Goal: Transaction & Acquisition: Obtain resource

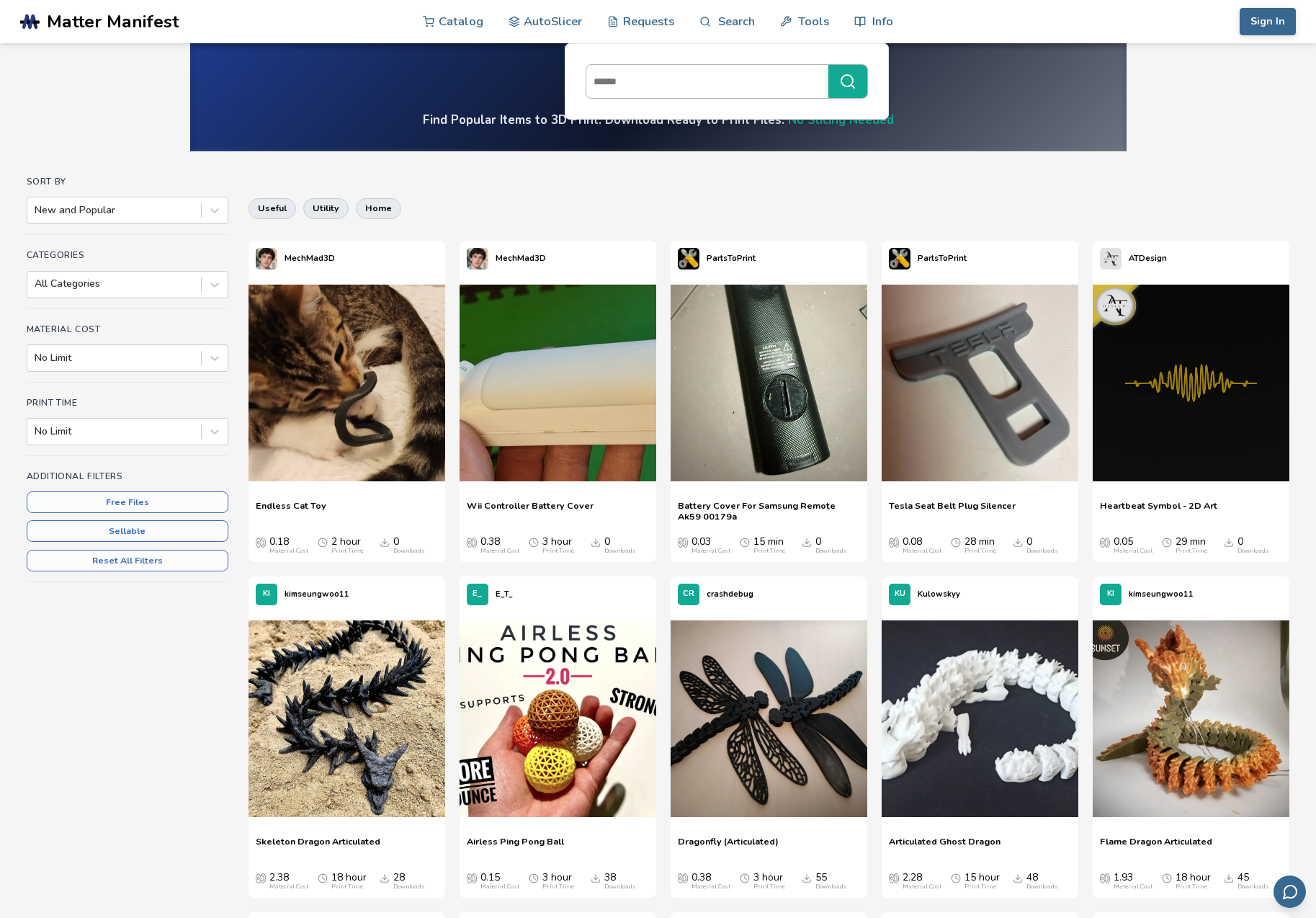
click at [649, 87] on input at bounding box center [703, 81] width 235 height 26
type input "**********"
click at [848, 81] on button "**********" at bounding box center [848, 81] width 39 height 33
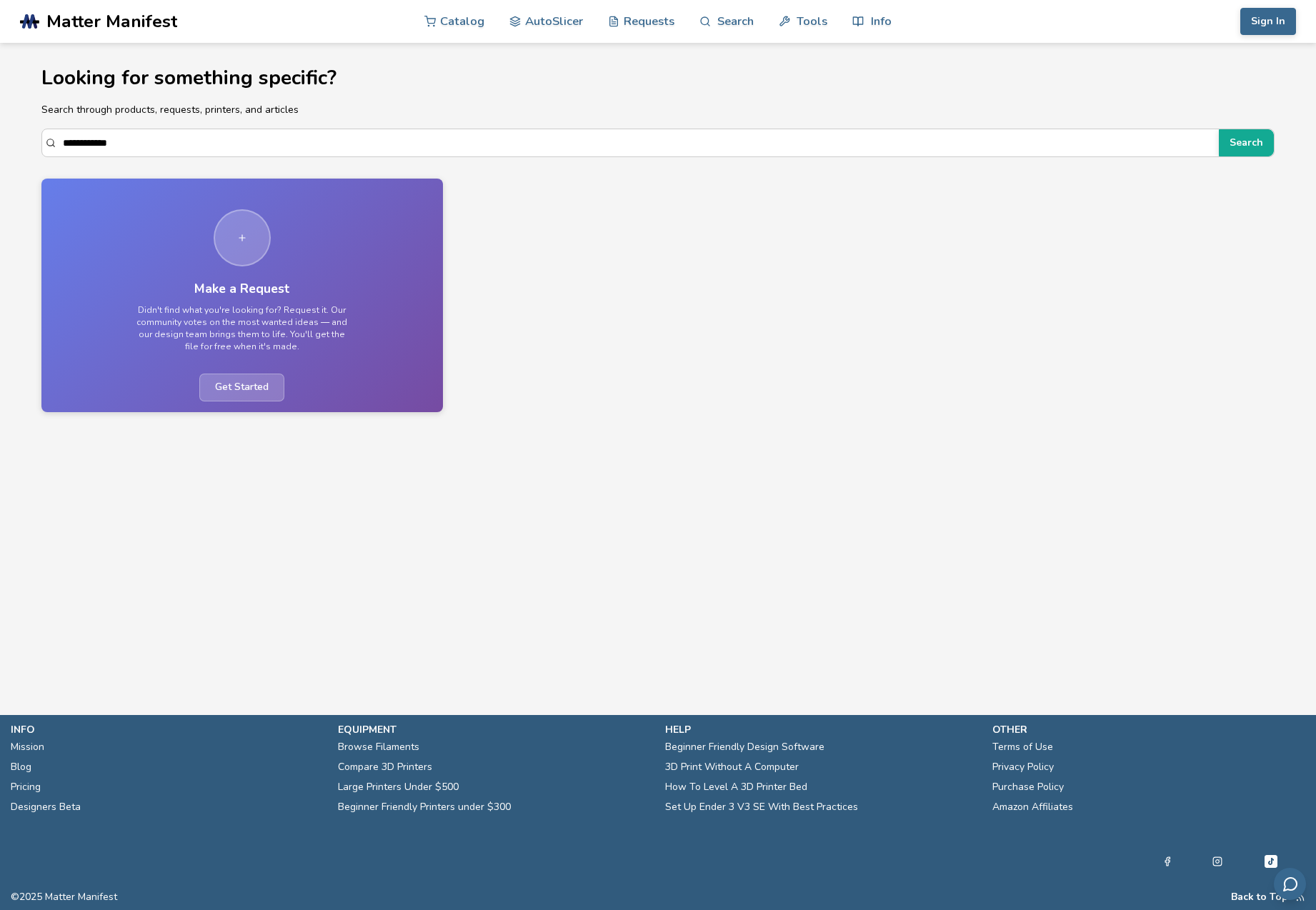
drag, startPoint x: 129, startPoint y: 143, endPoint x: 30, endPoint y: 135, distance: 99.3
click at [31, 135] on section "**********" at bounding box center [658, 233] width 1286 height 379
click at [1247, 143] on button "Search" at bounding box center [1245, 142] width 55 height 27
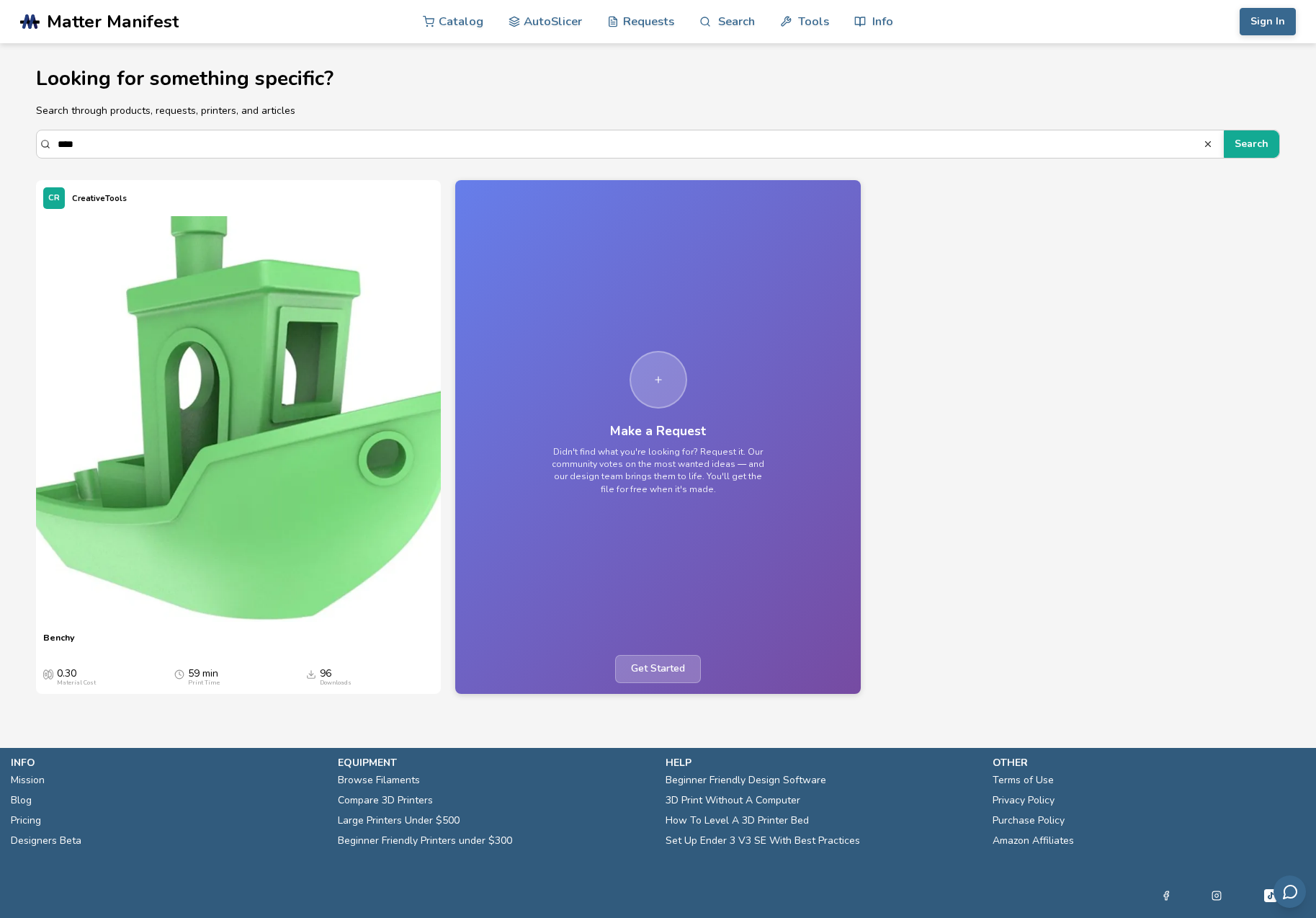
scroll to position [2, 0]
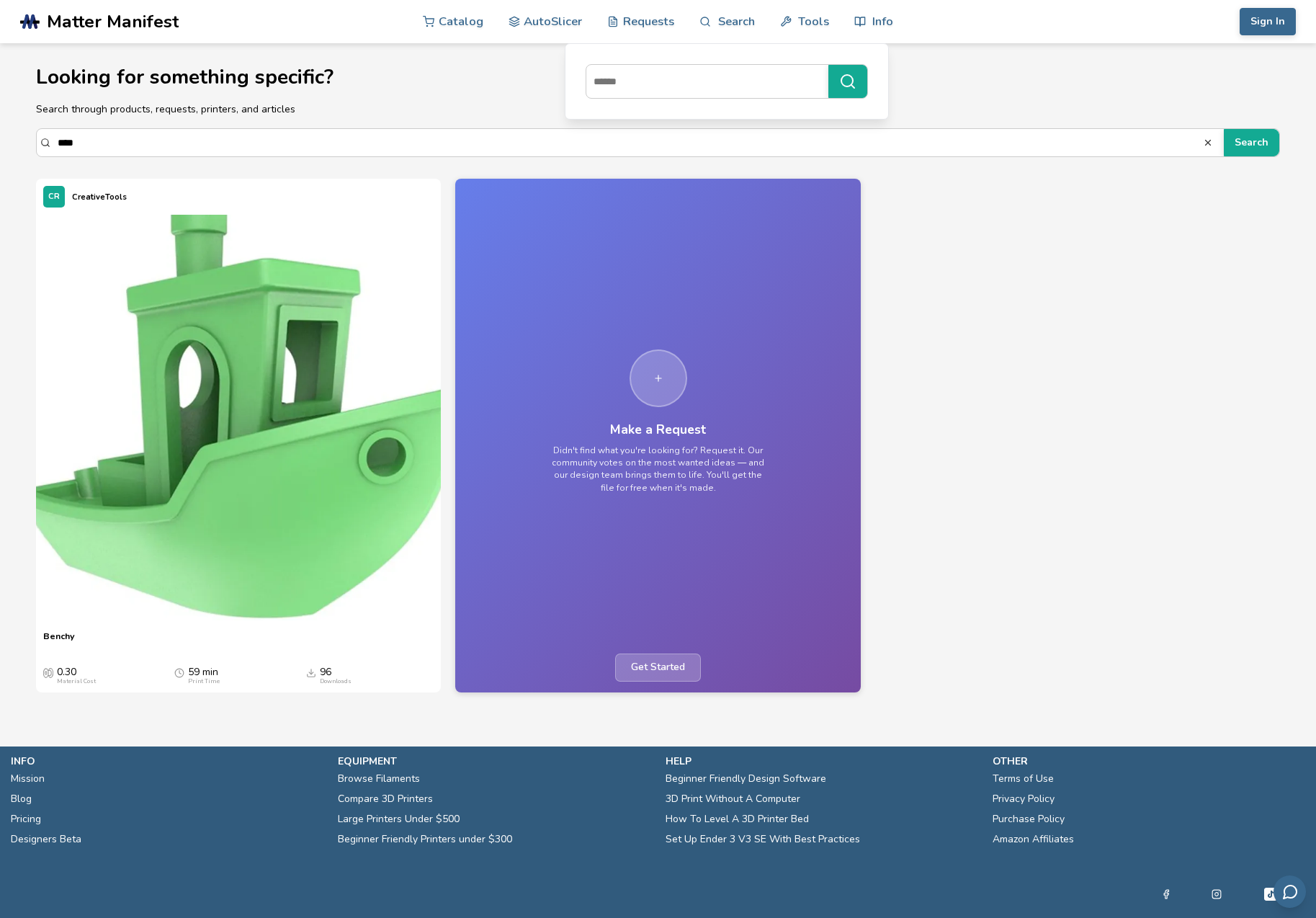
drag, startPoint x: 88, startPoint y: 144, endPoint x: 33, endPoint y: 138, distance: 55.3
click at [33, 138] on section "Looking for something specific? Search through products, requests, printers, an…" at bounding box center [658, 372] width 1296 height 661
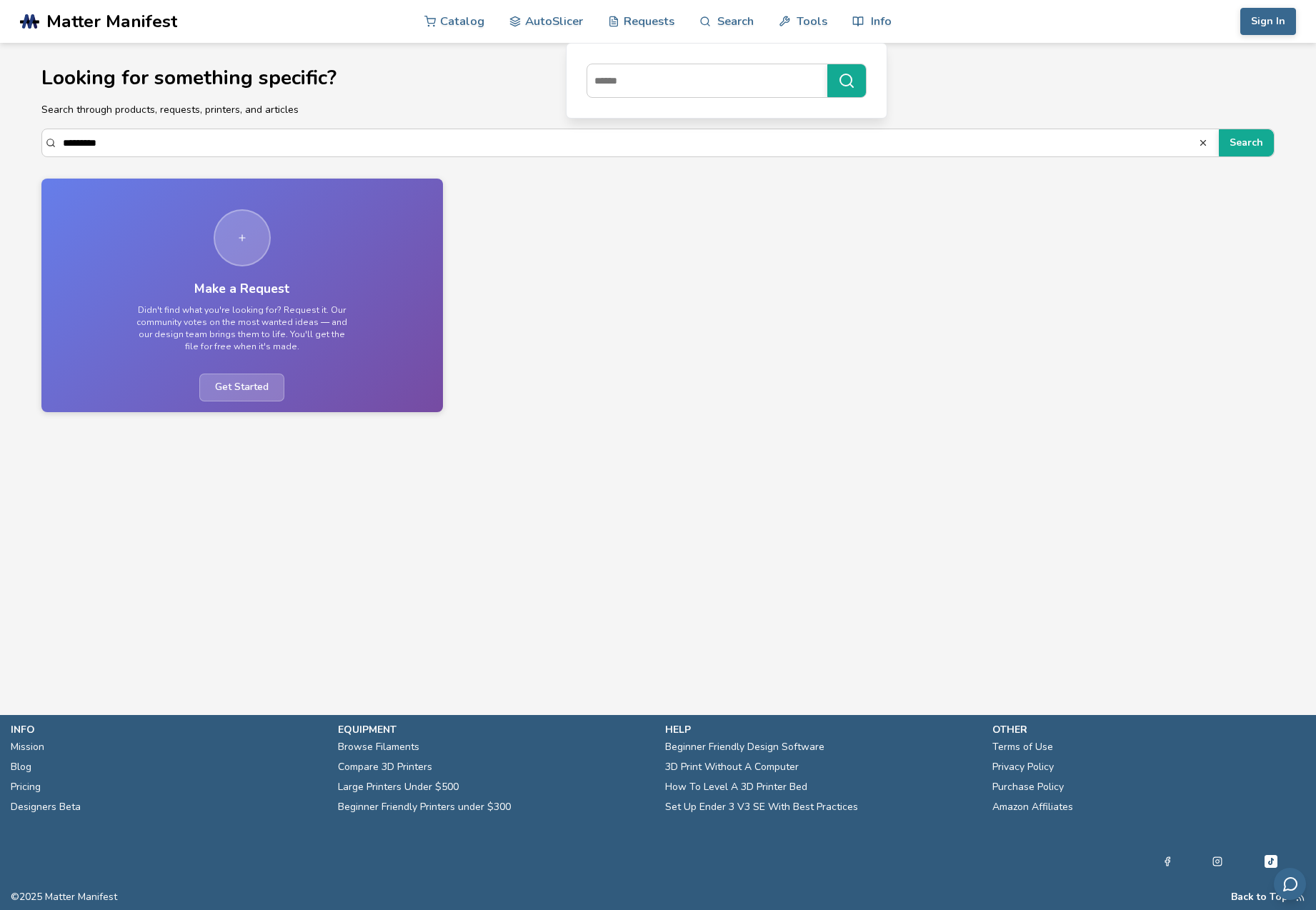
type input "*********"
click at [1247, 143] on button "Search" at bounding box center [1245, 142] width 55 height 27
drag, startPoint x: 107, startPoint y: 146, endPoint x: 46, endPoint y: 141, distance: 61.2
click at [46, 141] on div "********* Search" at bounding box center [657, 143] width 1233 height 29
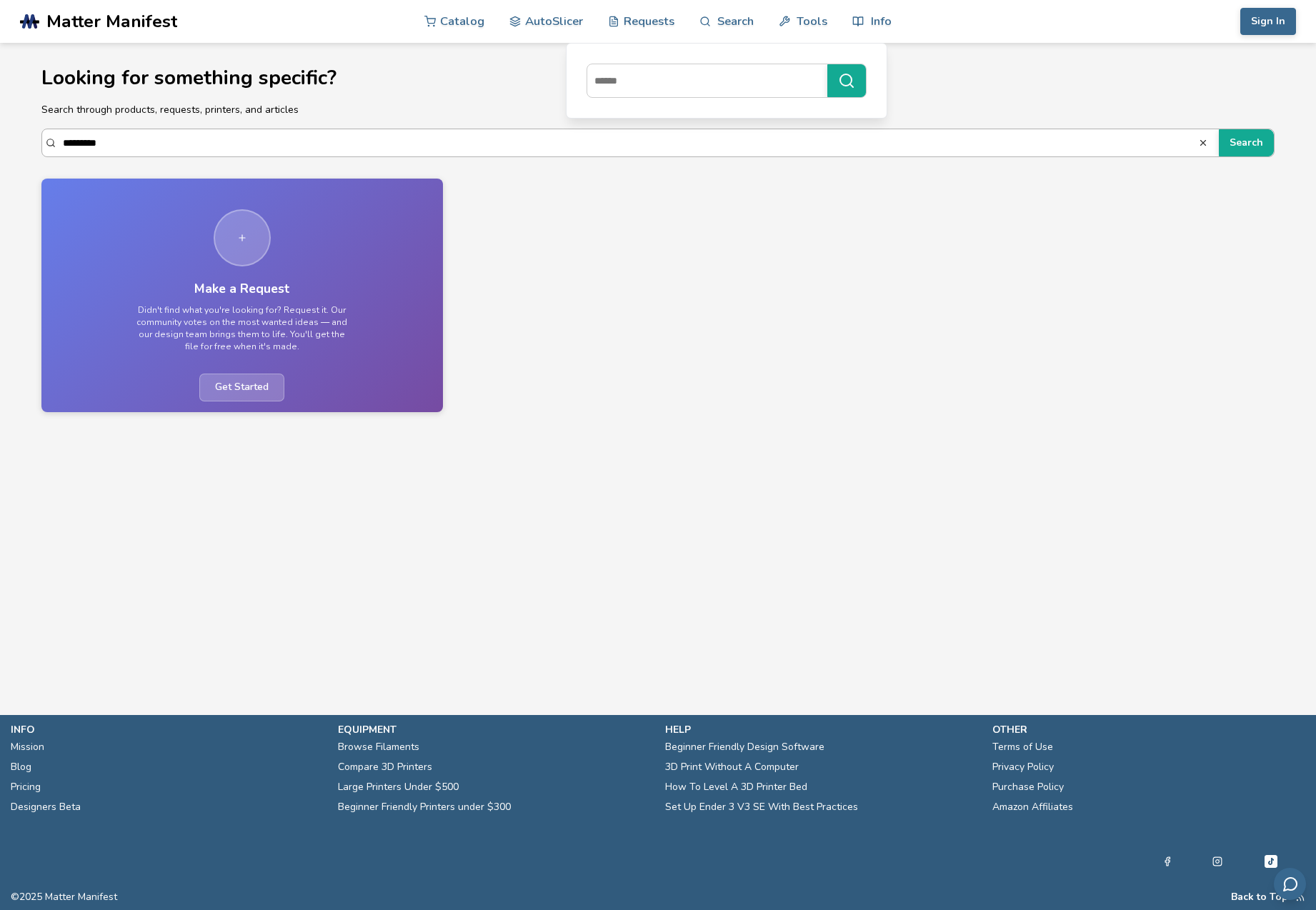
click at [587, 94] on input at bounding box center [704, 81] width 233 height 26
click at [451, 19] on link "Catalog" at bounding box center [454, 21] width 60 height 43
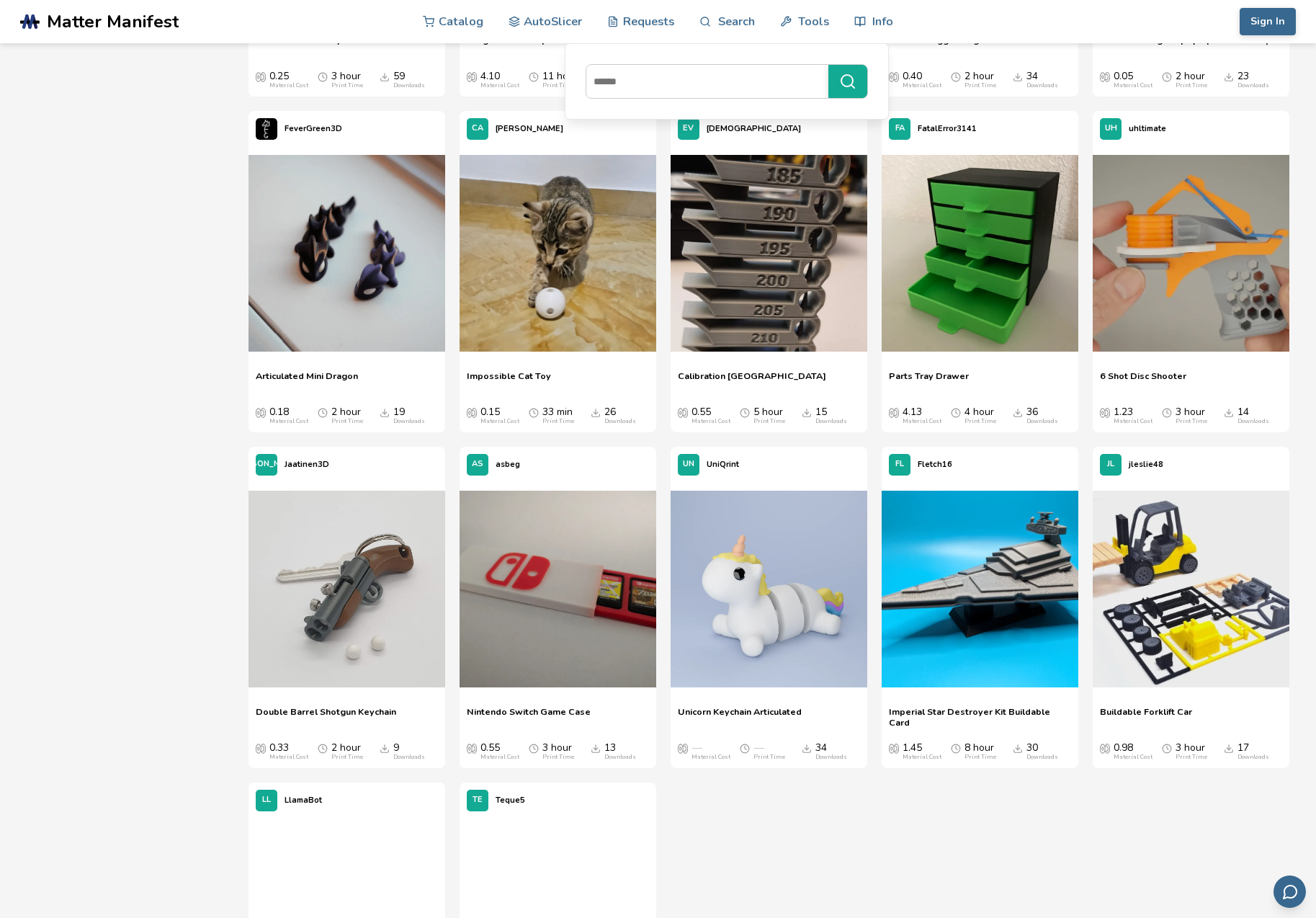
scroll to position [2817, 0]
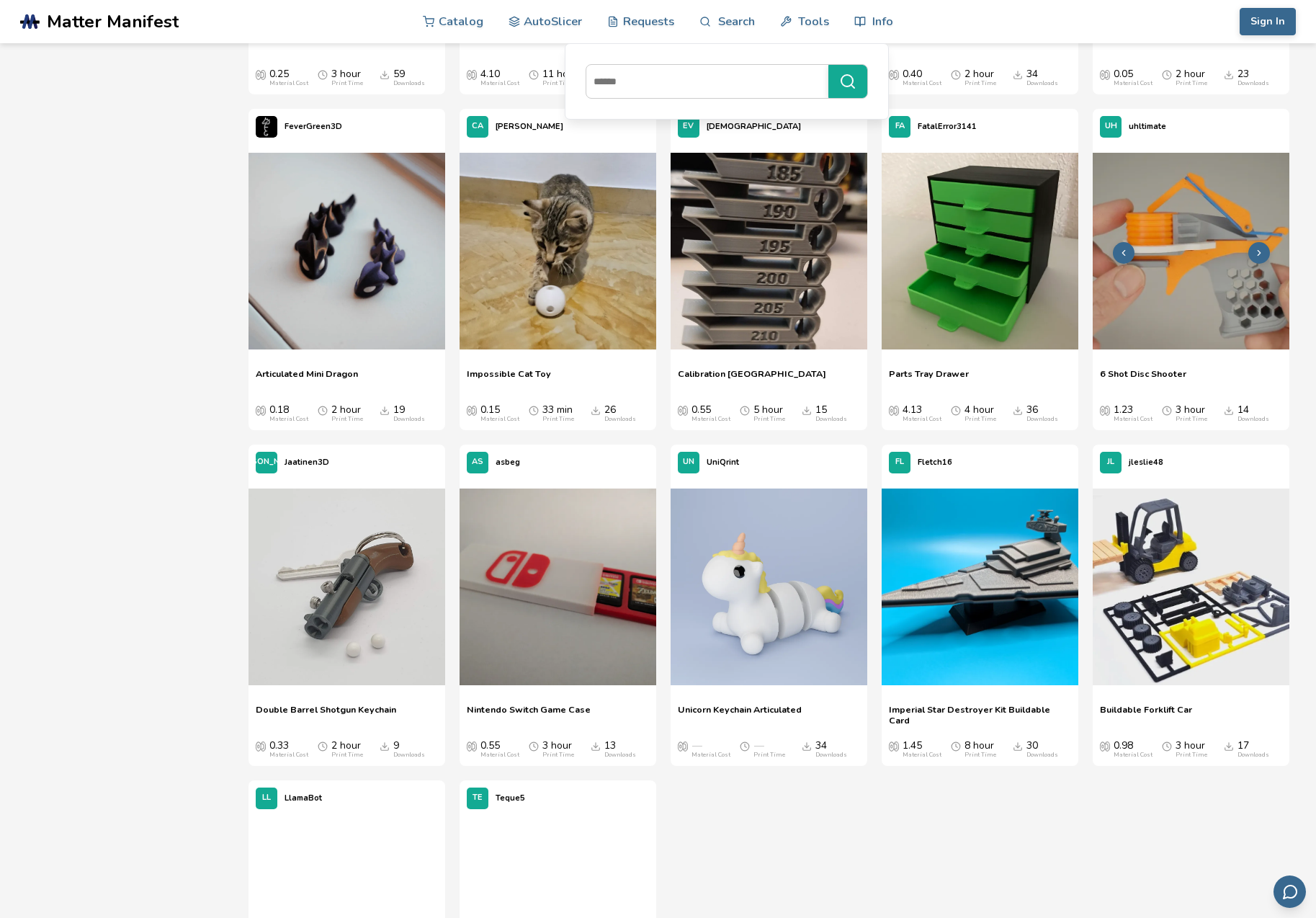
click at [1166, 301] on img at bounding box center [1191, 251] width 197 height 197
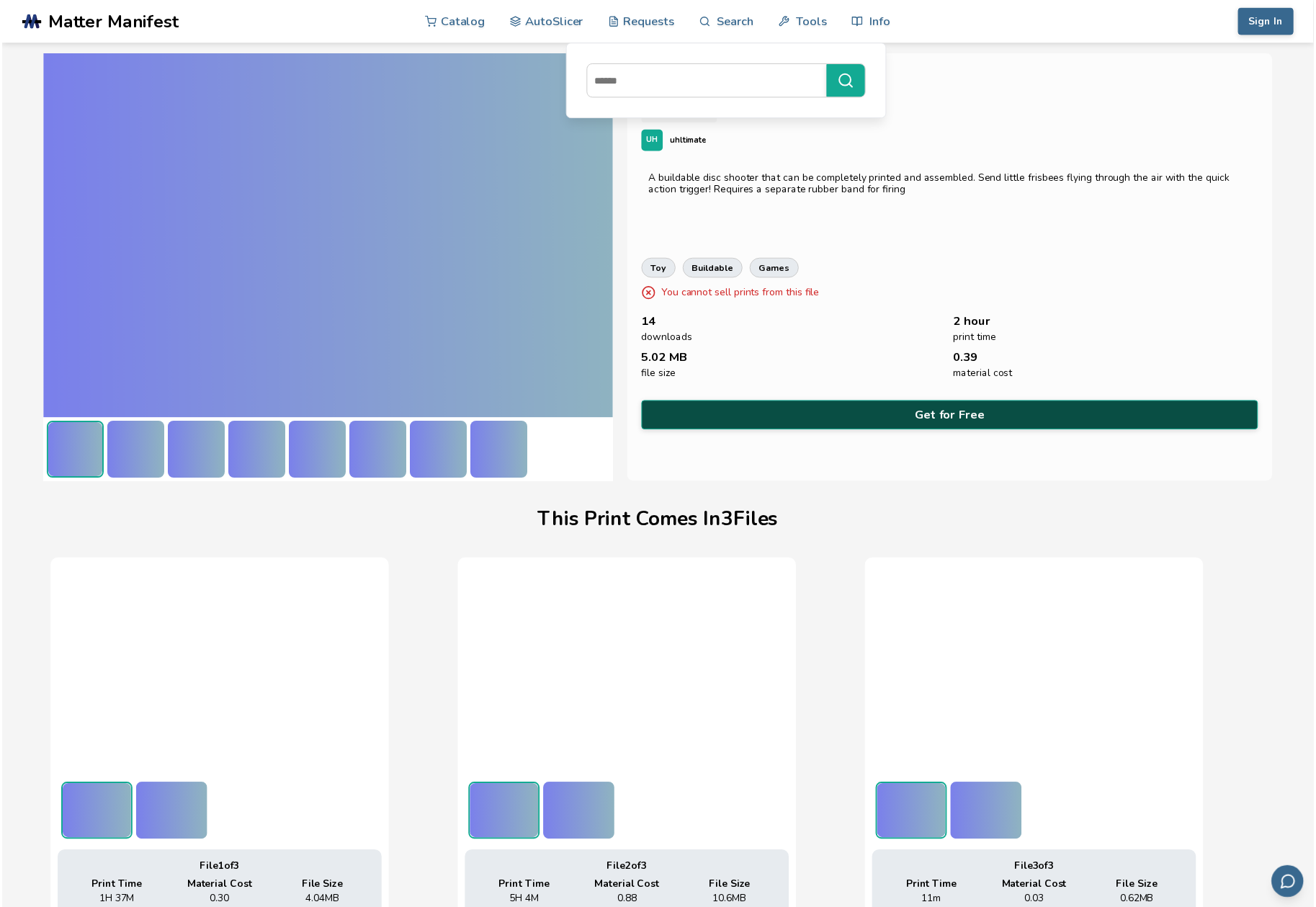
scroll to position [0, 5]
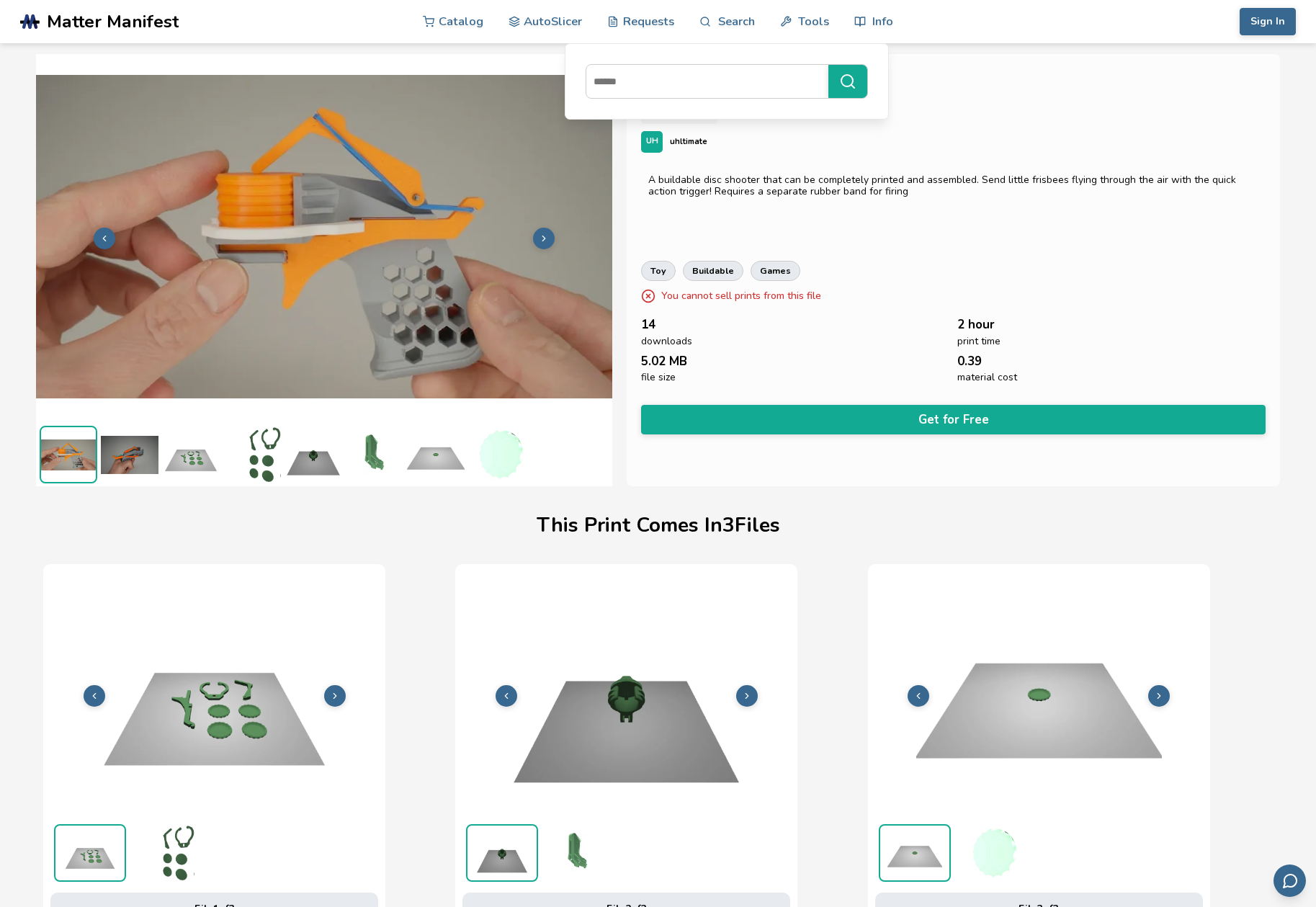
click at [126, 458] on img at bounding box center [130, 455] width 58 height 58
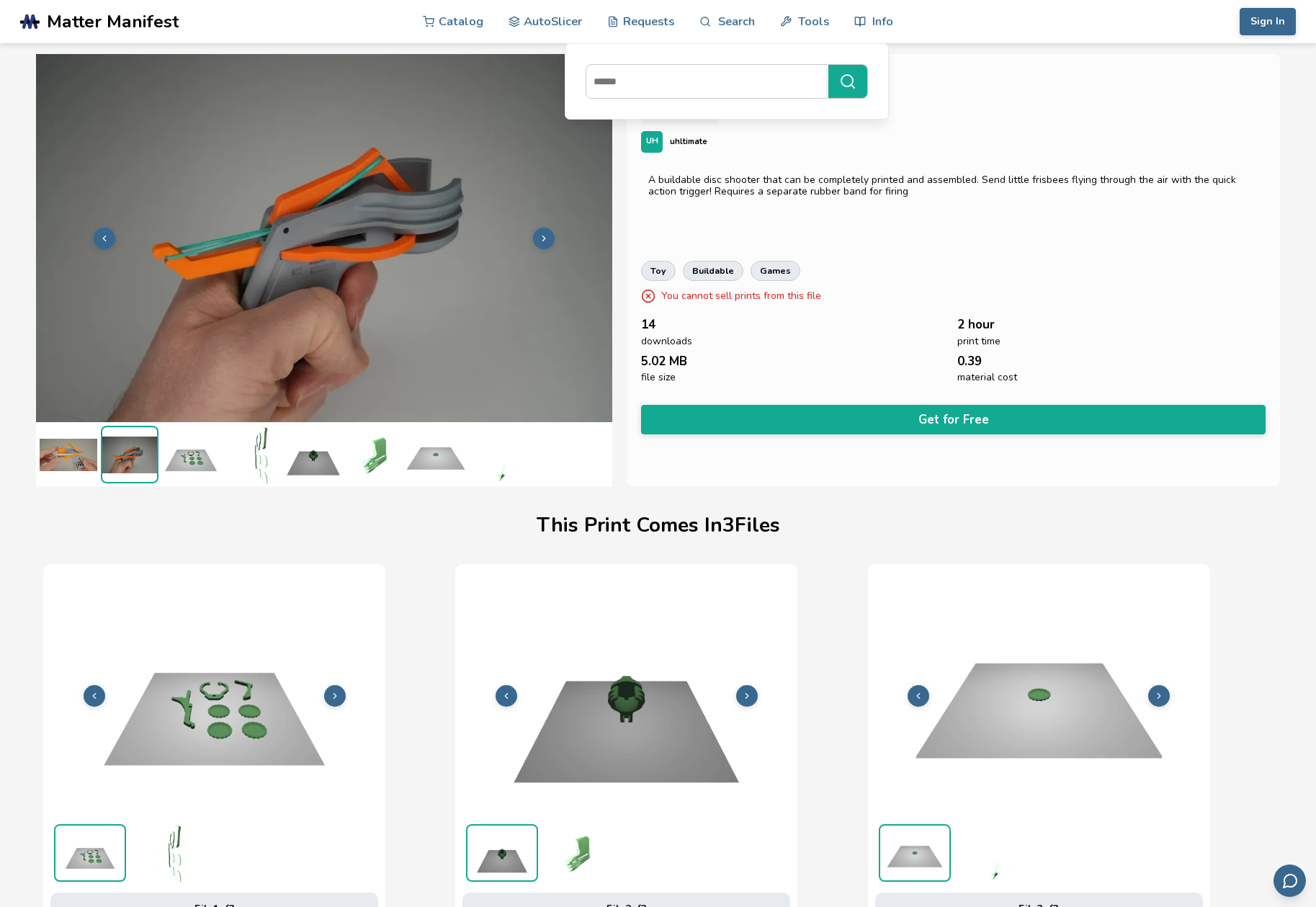
click at [196, 461] on img at bounding box center [191, 455] width 58 height 58
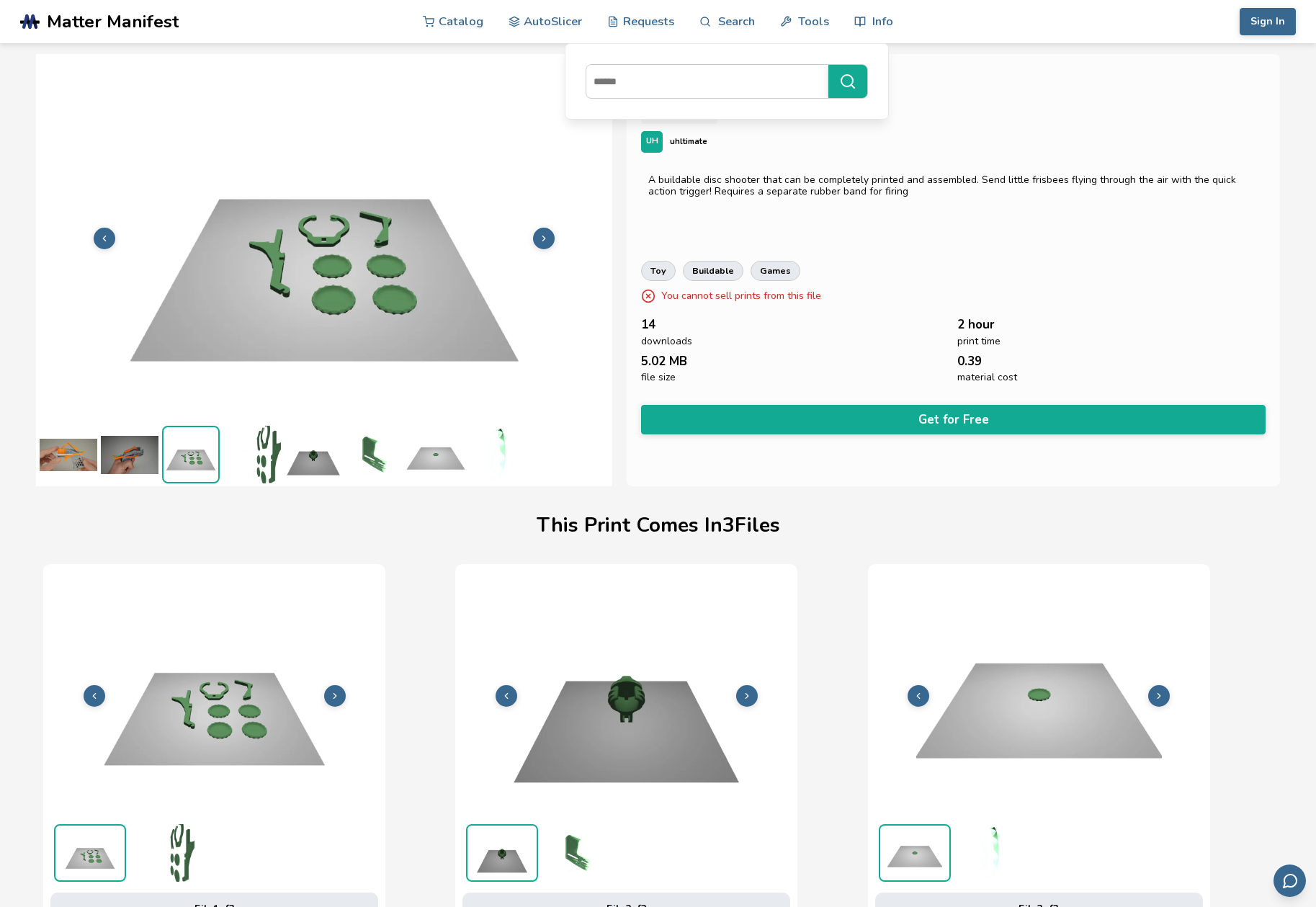
click at [312, 470] on img at bounding box center [313, 455] width 58 height 58
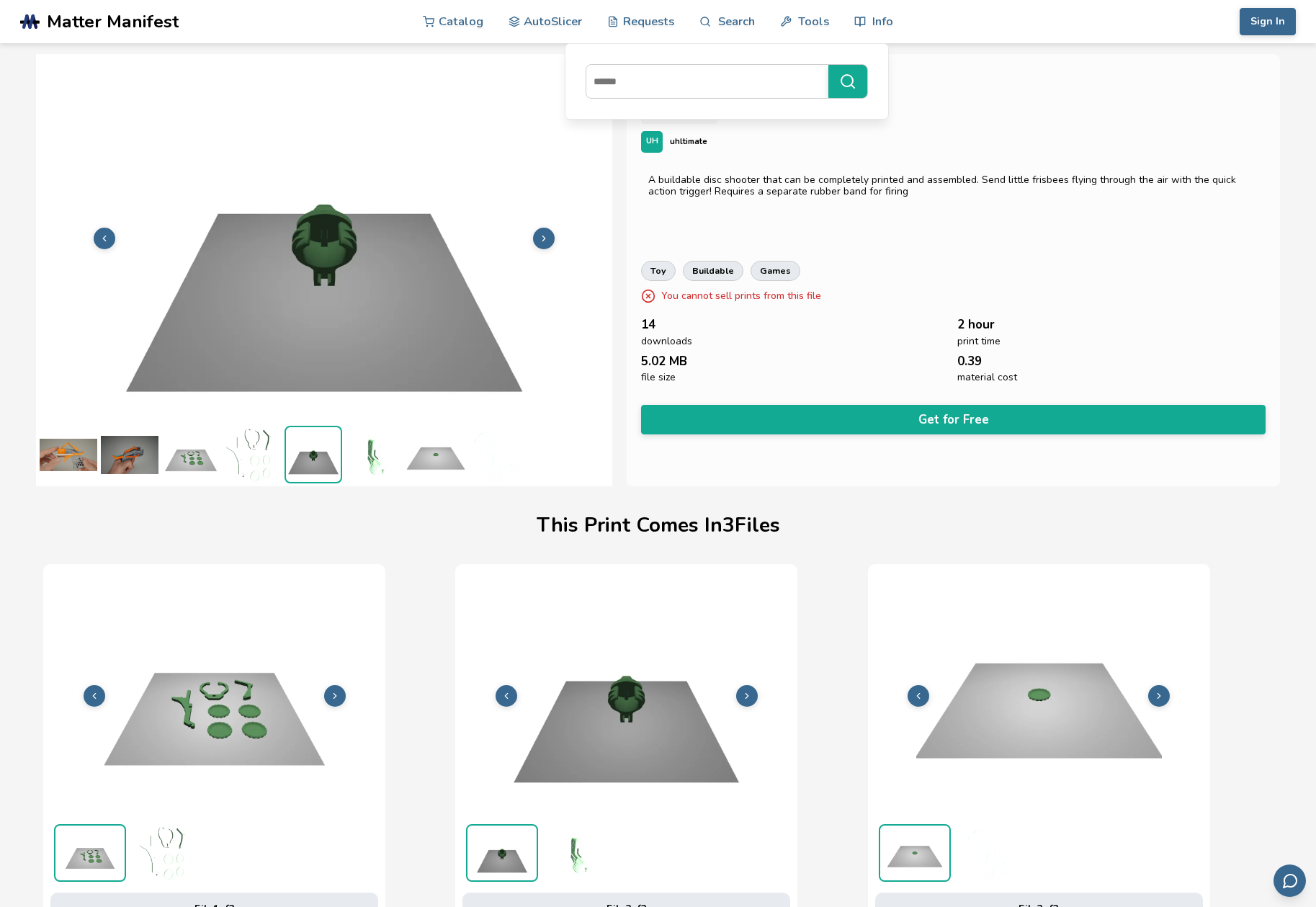
click at [369, 459] on img at bounding box center [375, 455] width 58 height 58
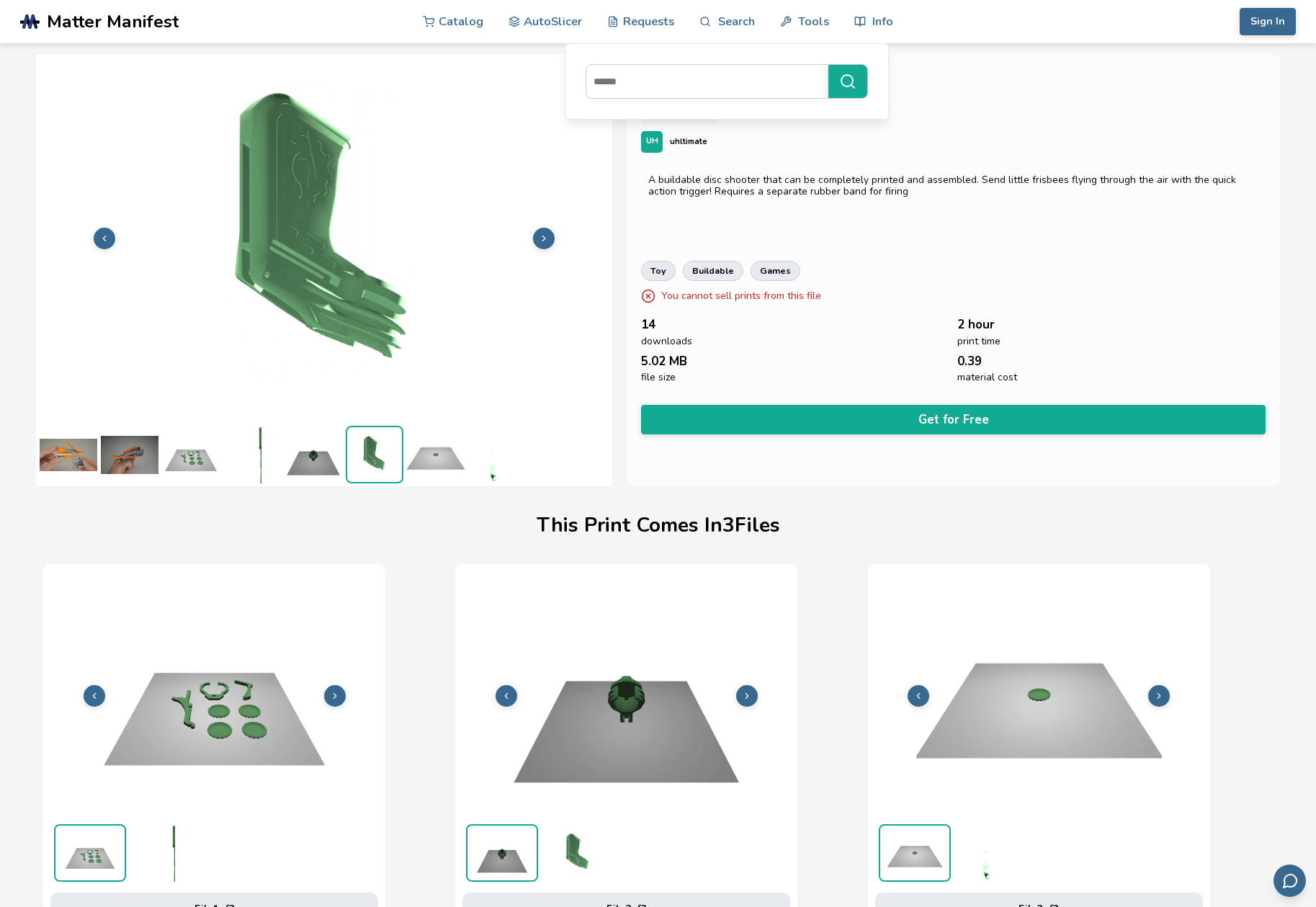
click at [422, 458] on img at bounding box center [436, 455] width 58 height 58
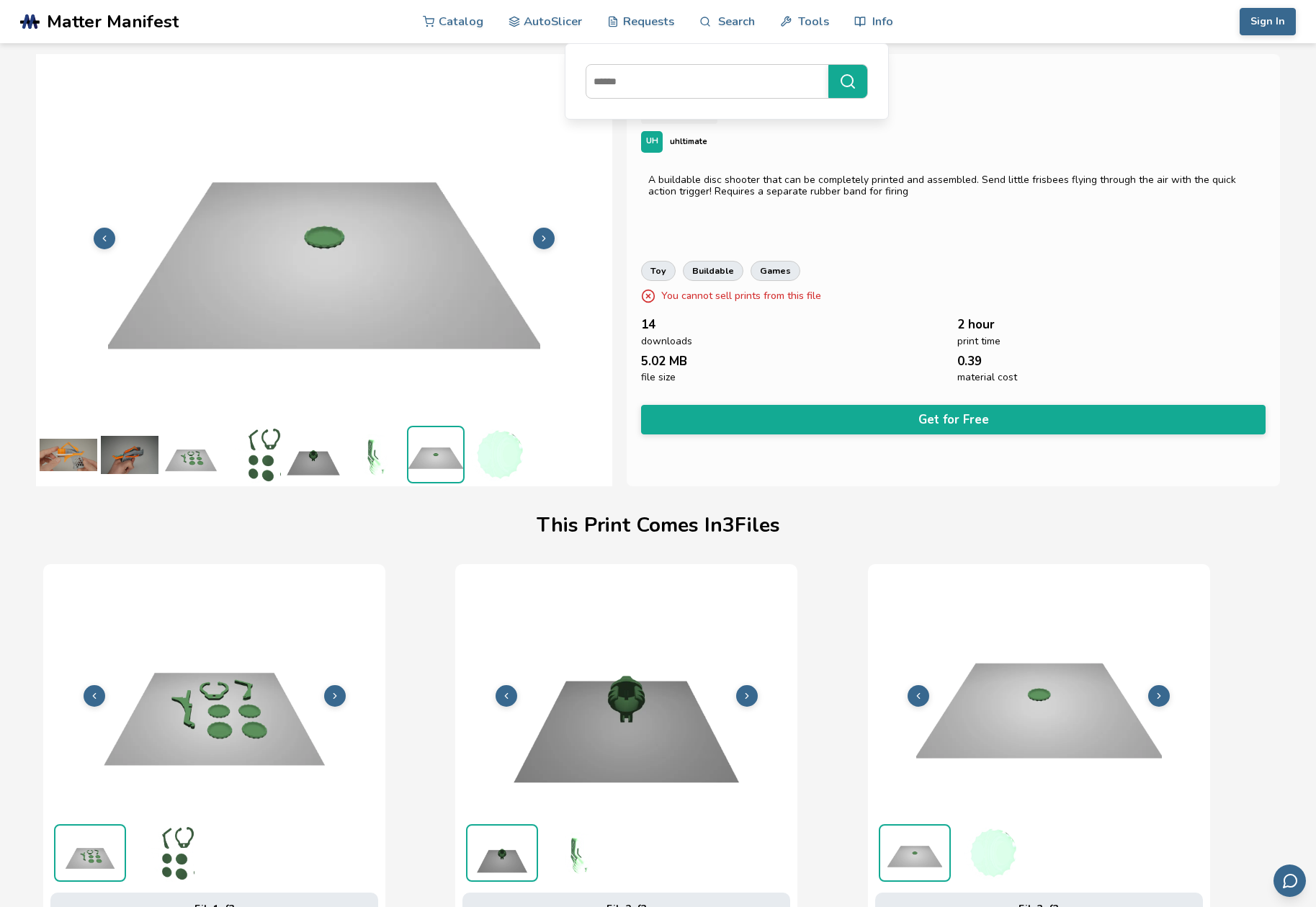
click at [490, 464] on img at bounding box center [497, 455] width 58 height 58
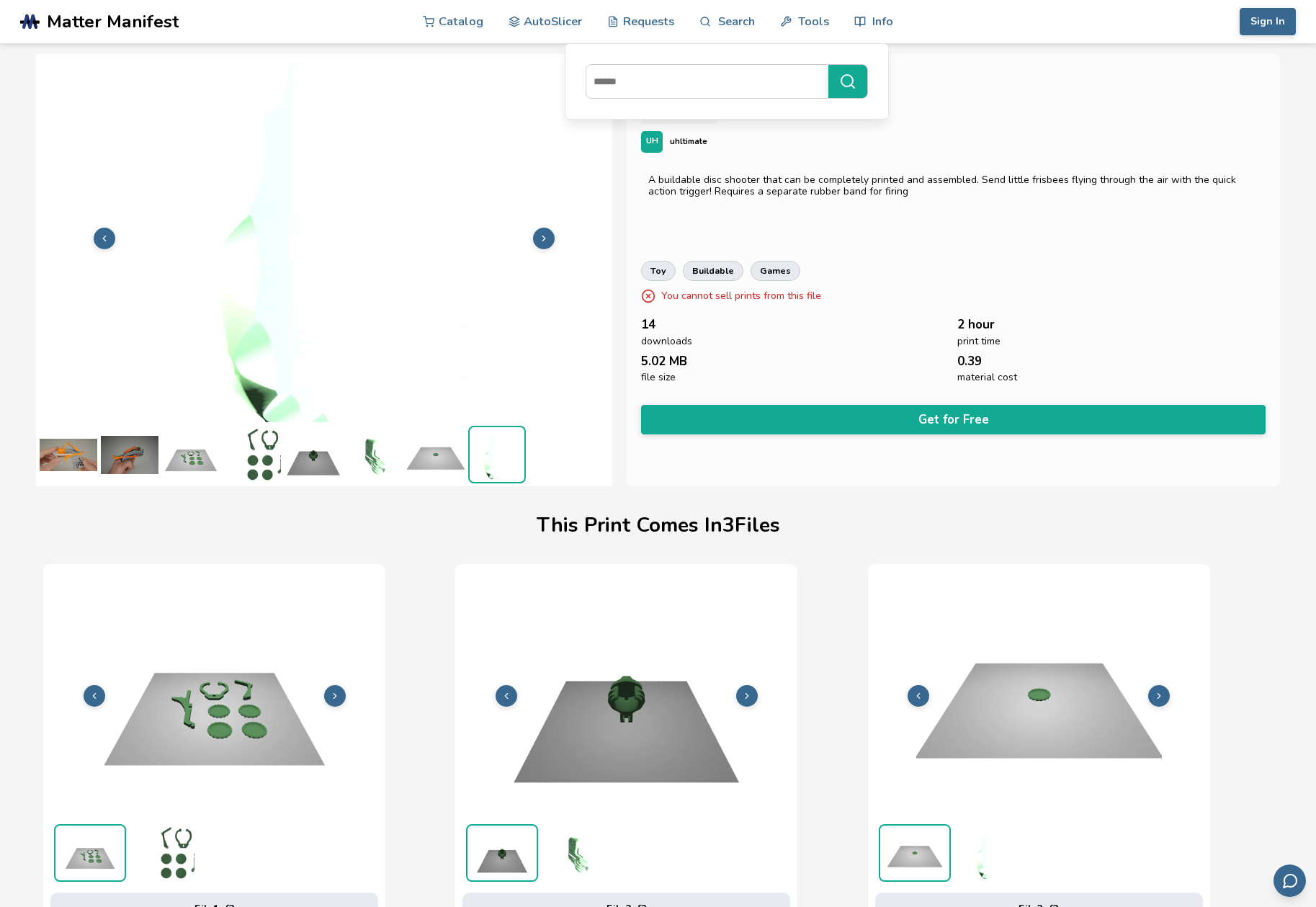
click at [64, 456] on img at bounding box center [69, 455] width 58 height 58
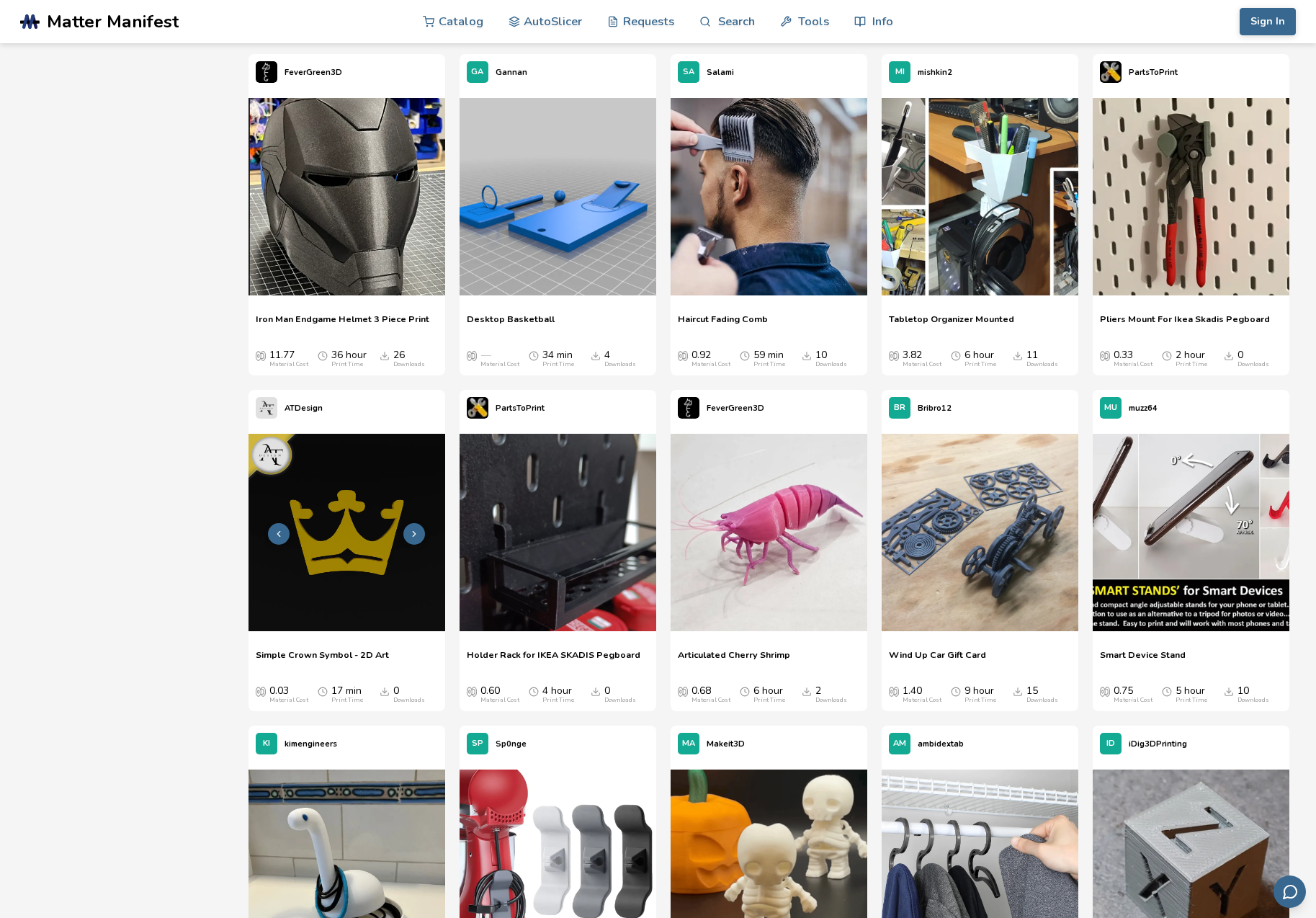
scroll to position [14967, 0]
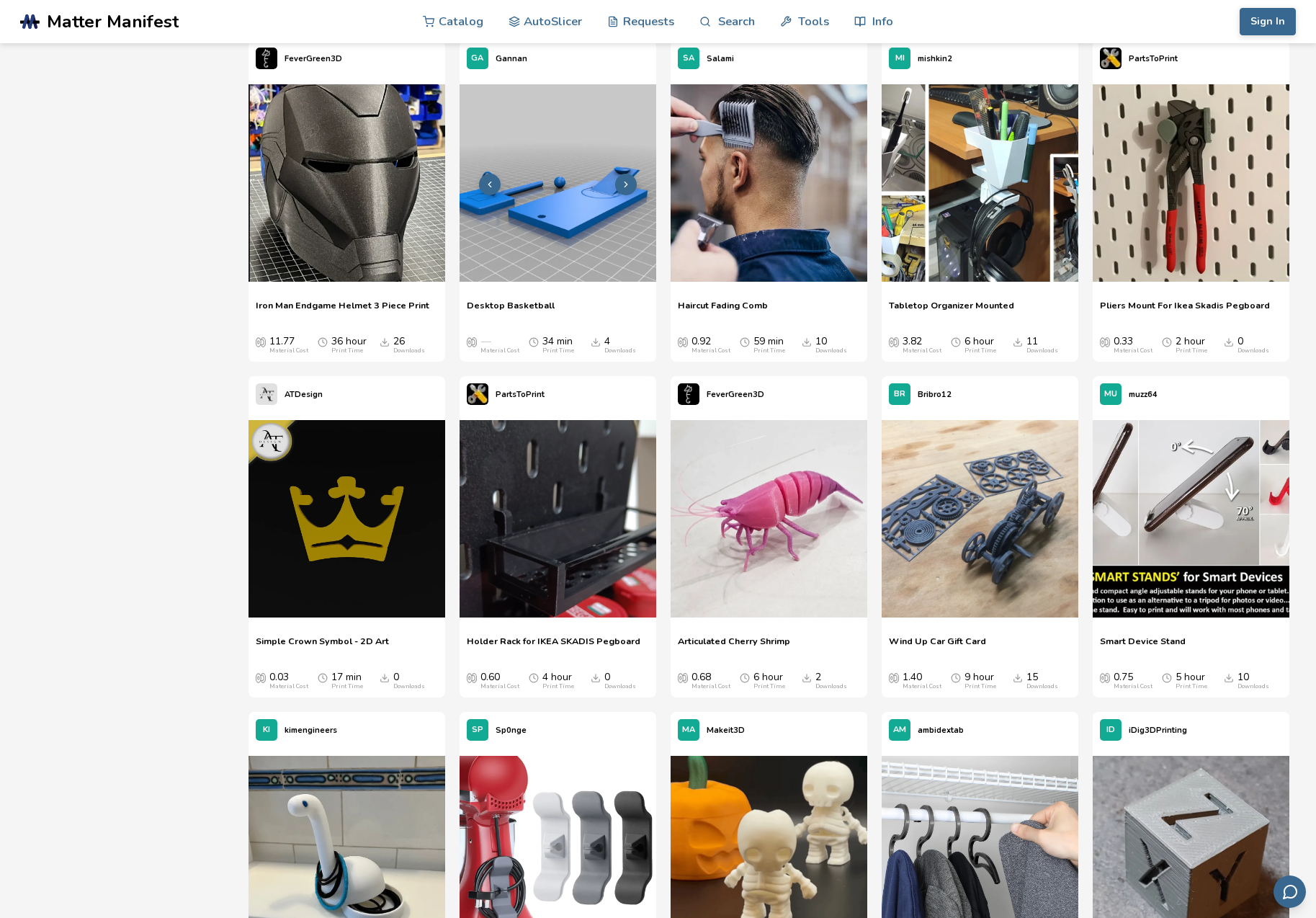
click at [539, 236] on img at bounding box center [558, 182] width 197 height 197
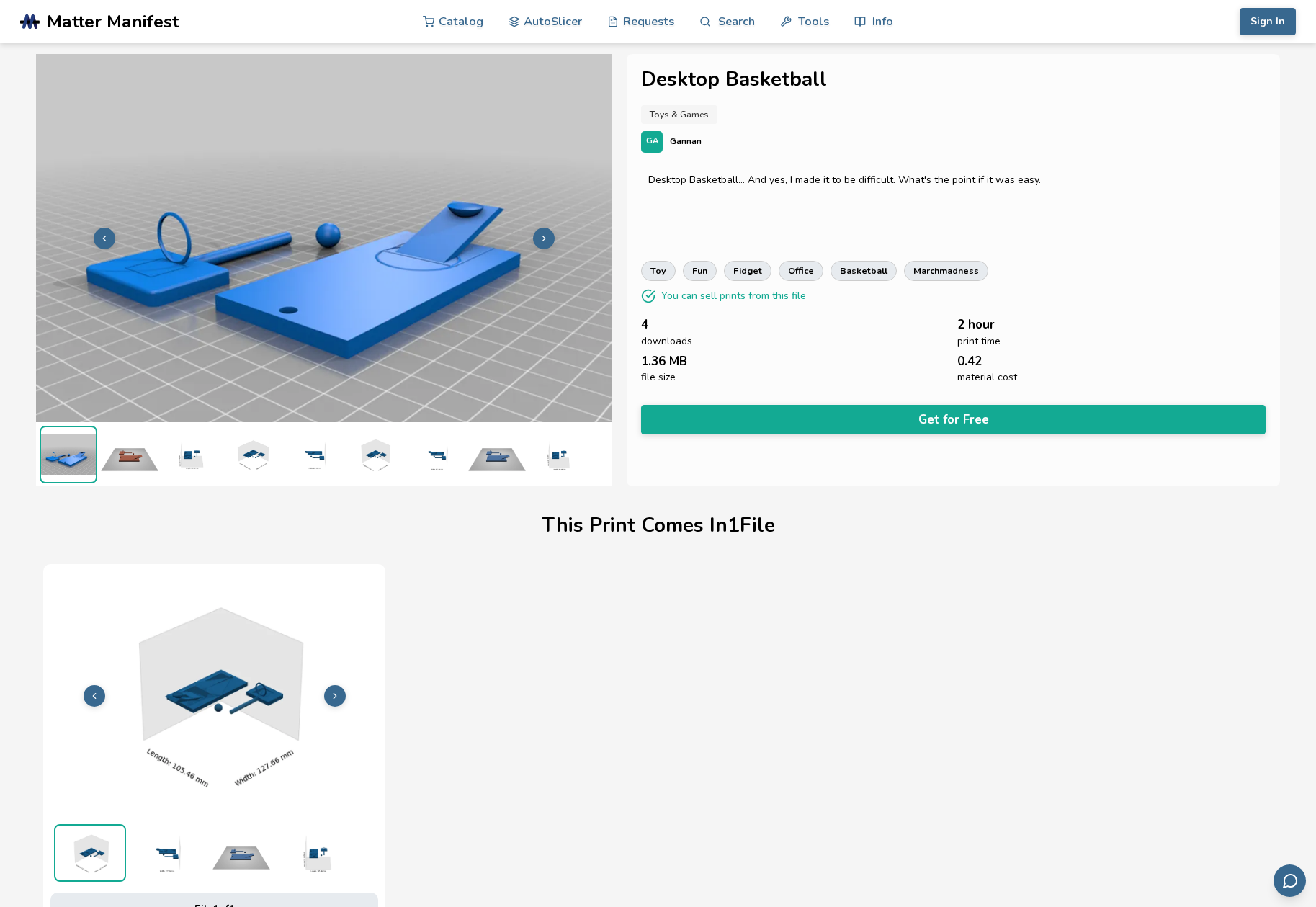
click at [132, 449] on img at bounding box center [130, 455] width 58 height 58
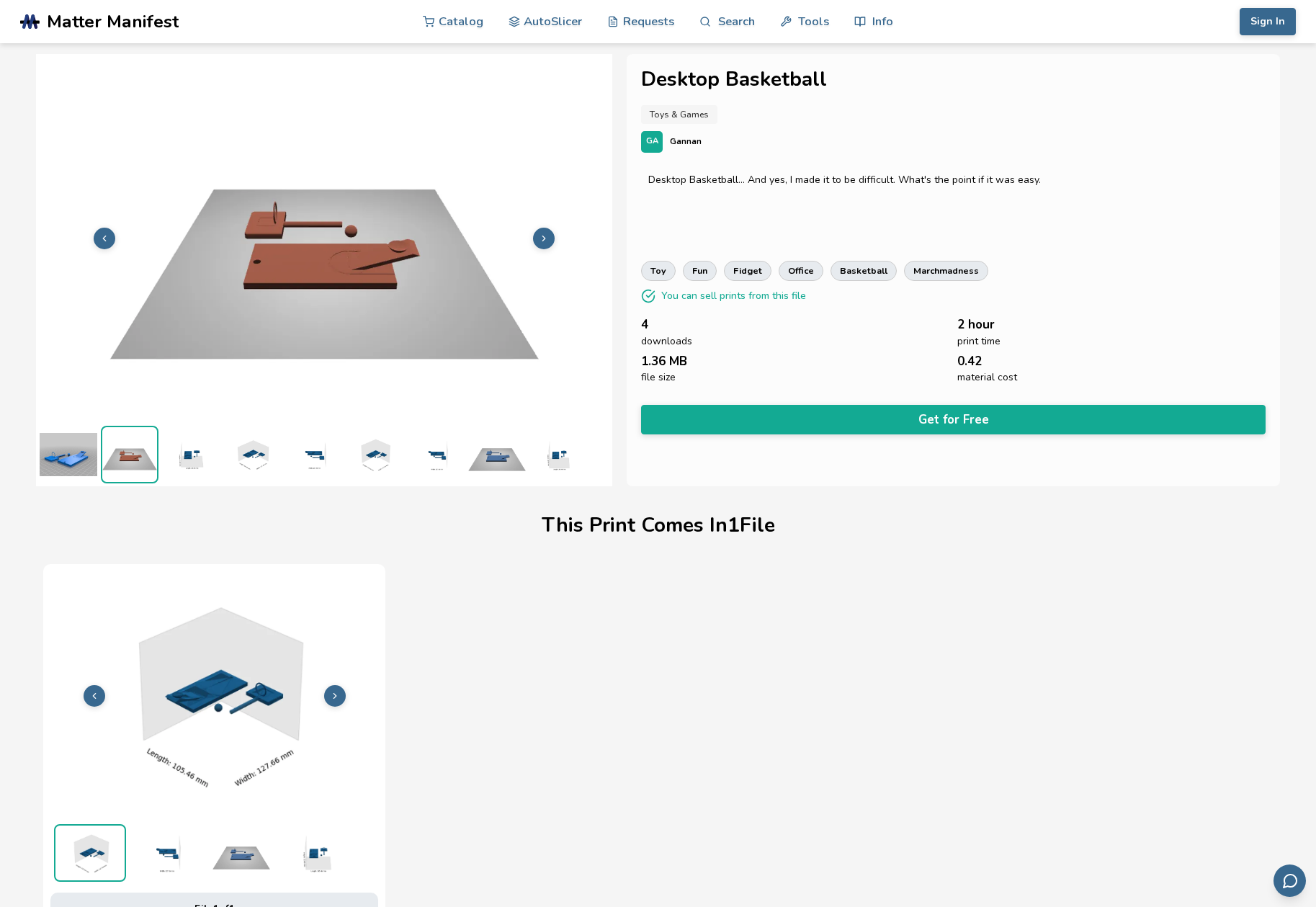
click at [193, 454] on img at bounding box center [191, 455] width 58 height 58
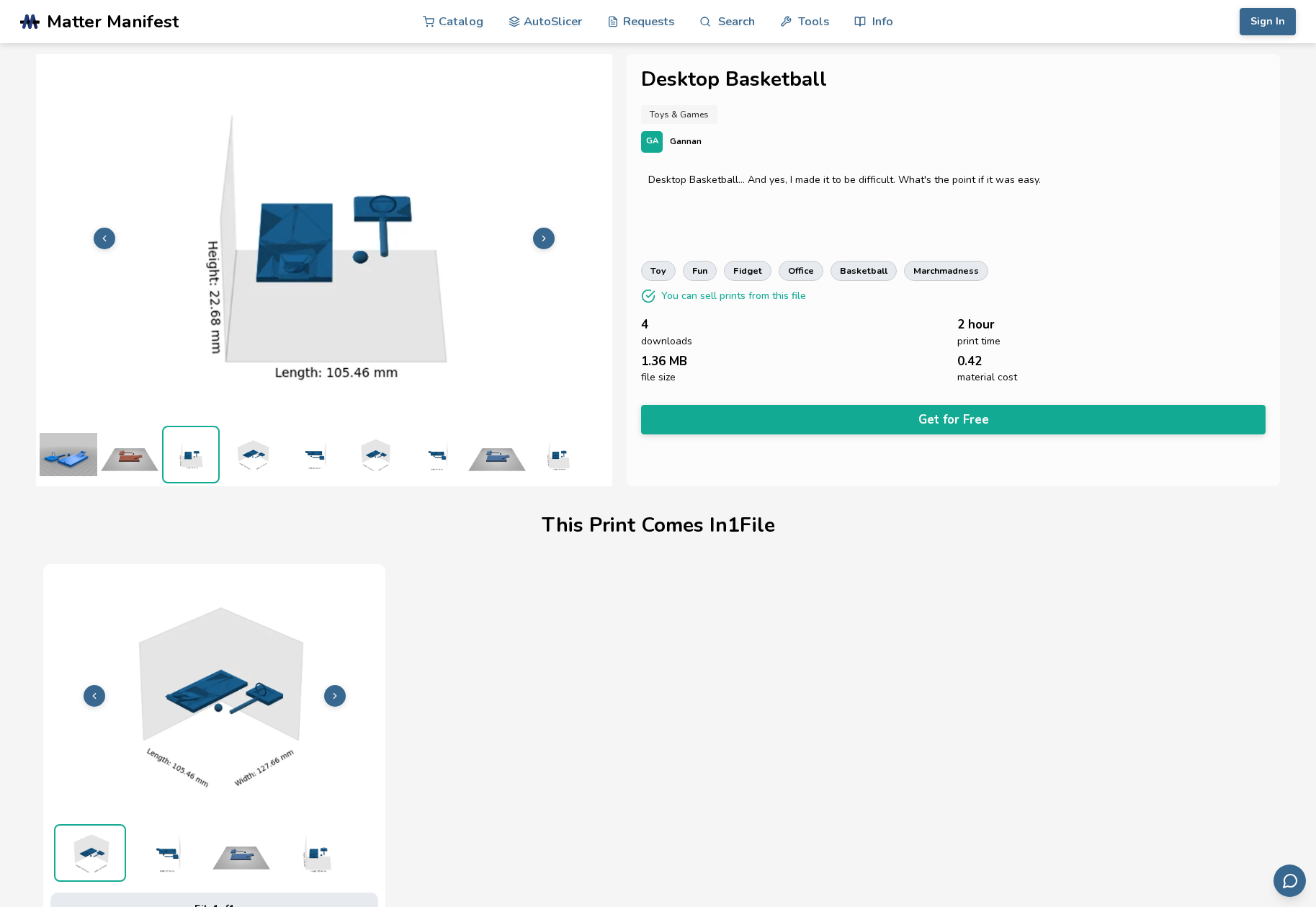
click at [252, 458] on img at bounding box center [252, 455] width 58 height 58
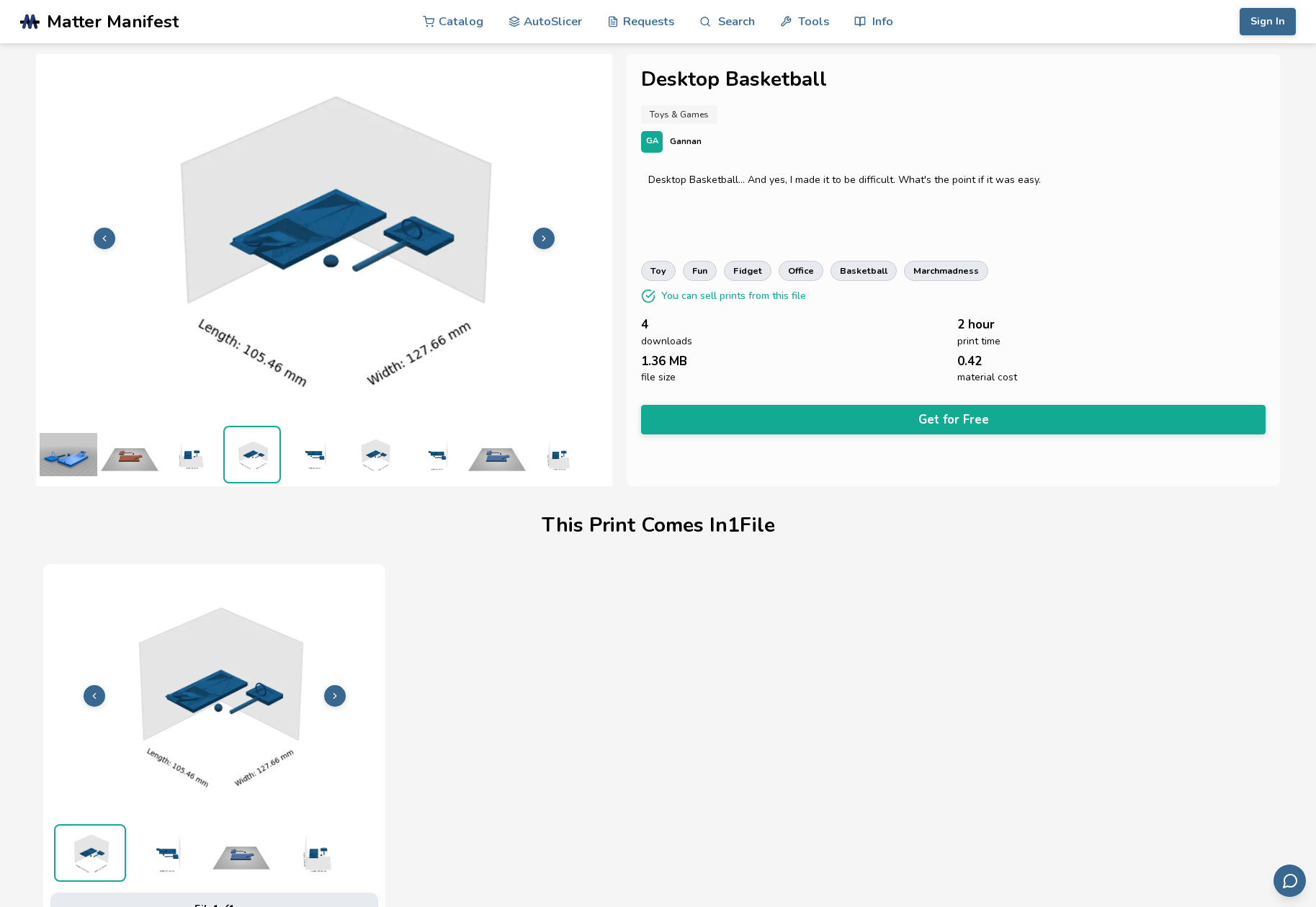
click at [313, 458] on img at bounding box center [313, 455] width 58 height 58
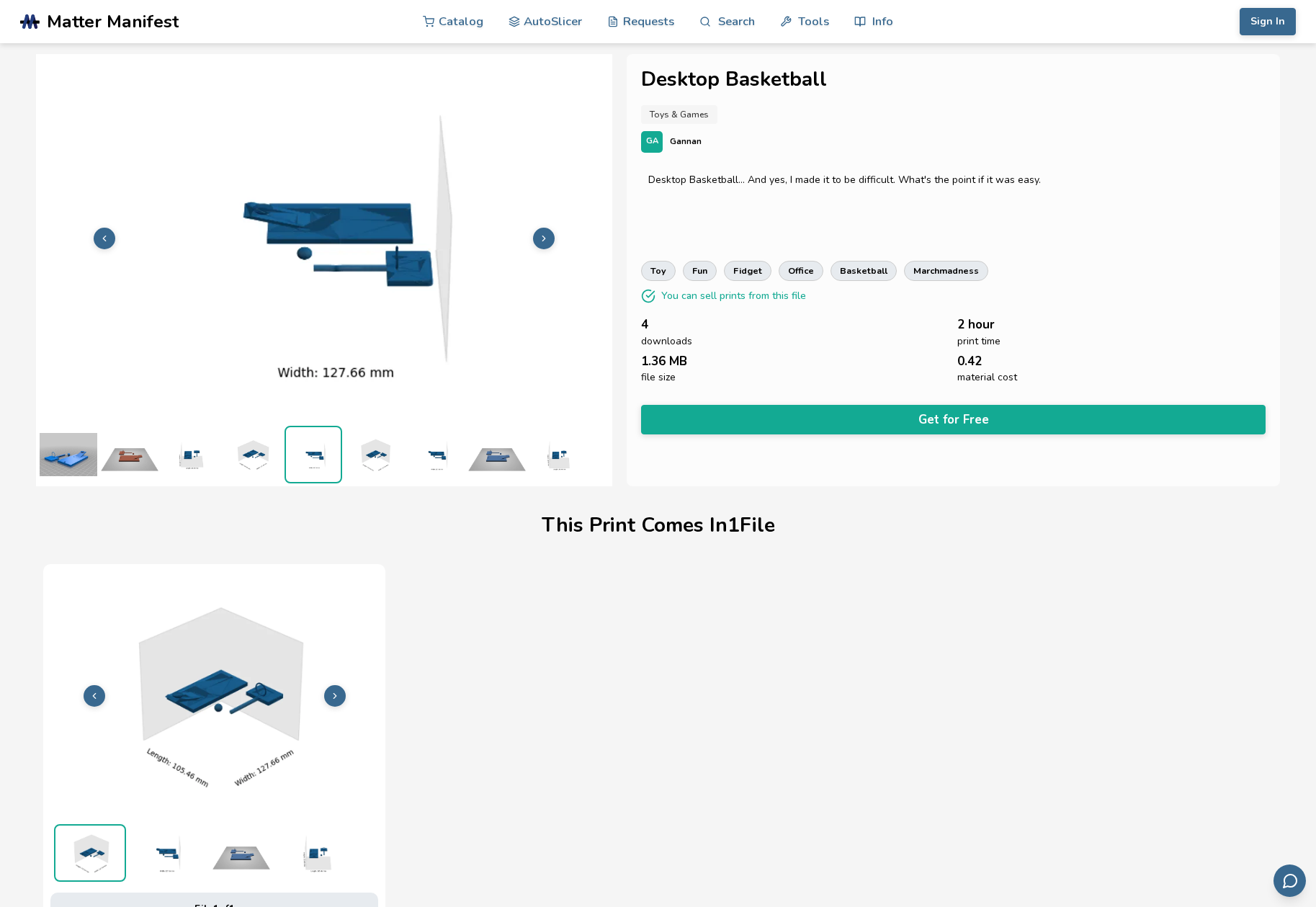
click at [378, 458] on img at bounding box center [375, 455] width 58 height 58
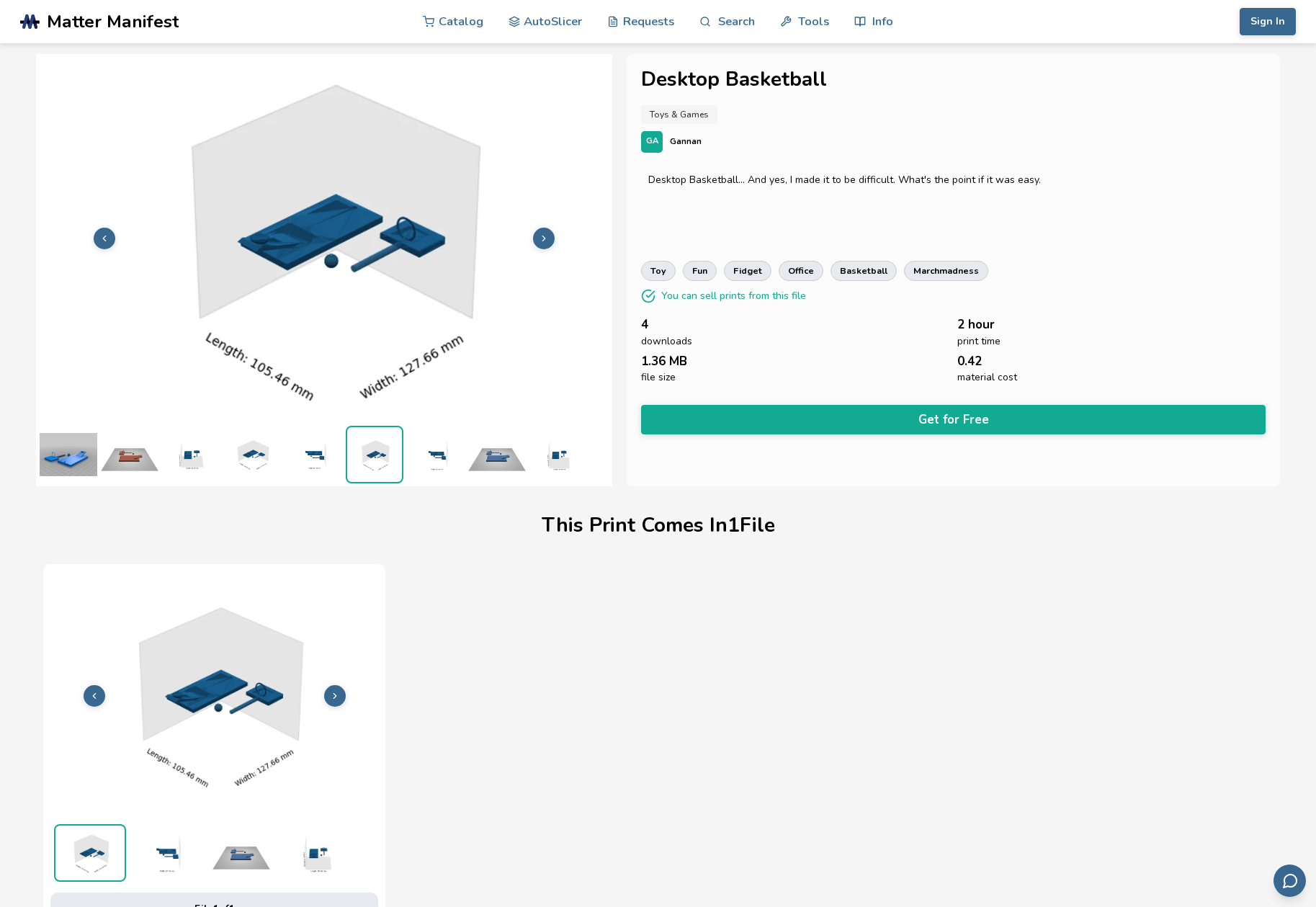
click at [433, 454] on img at bounding box center [436, 455] width 58 height 58
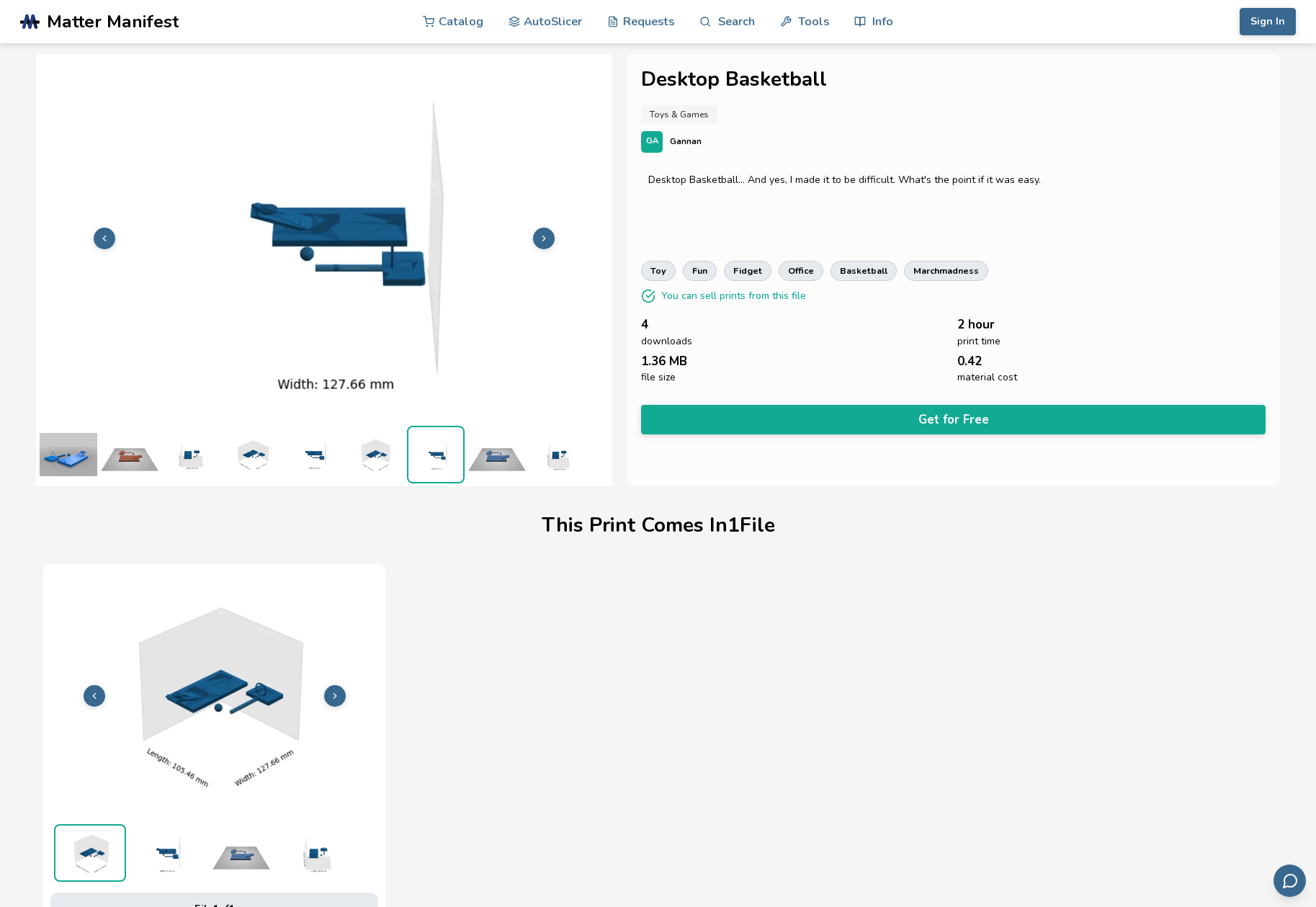
click at [496, 458] on img at bounding box center [497, 455] width 58 height 58
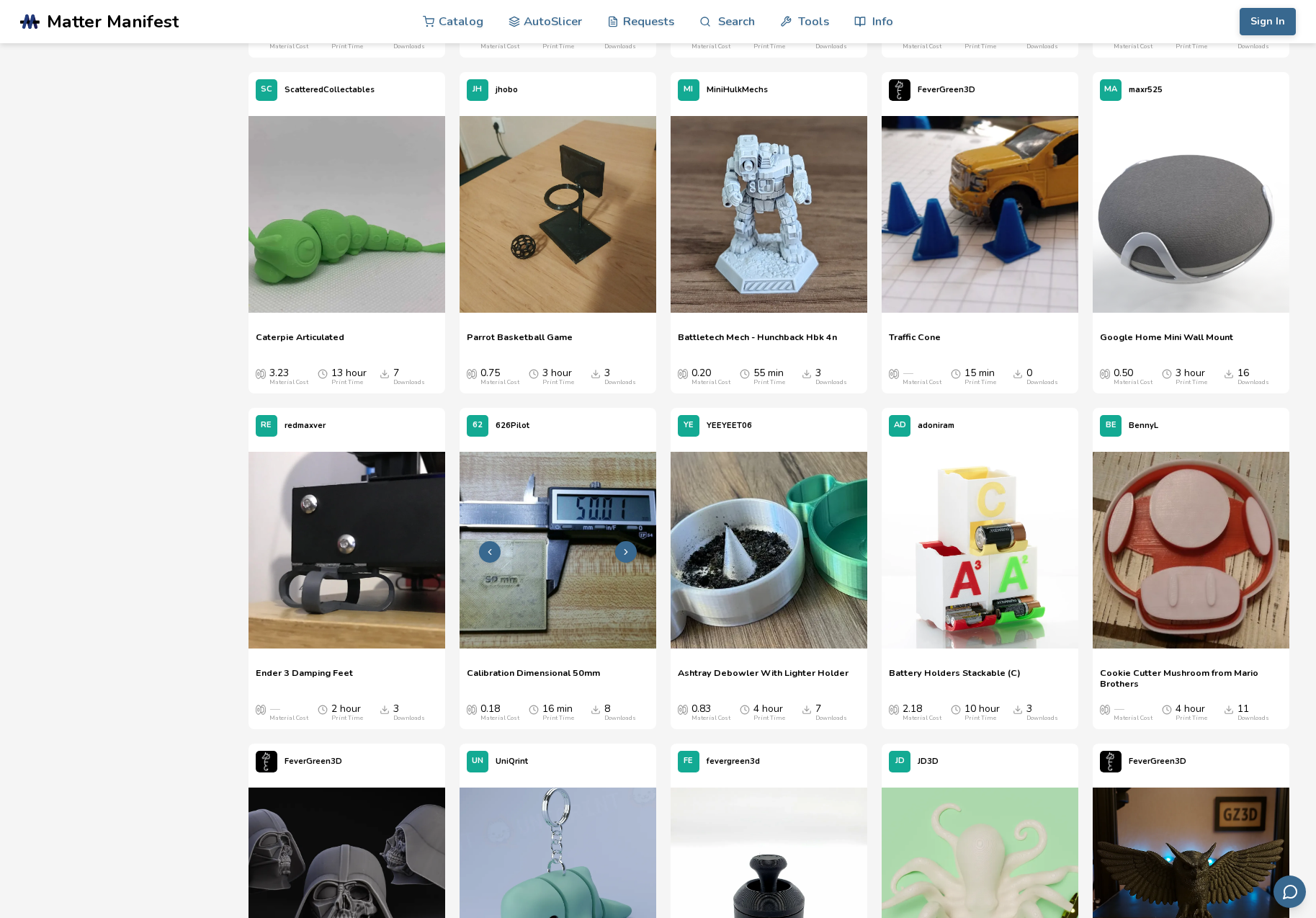
scroll to position [20293, 0]
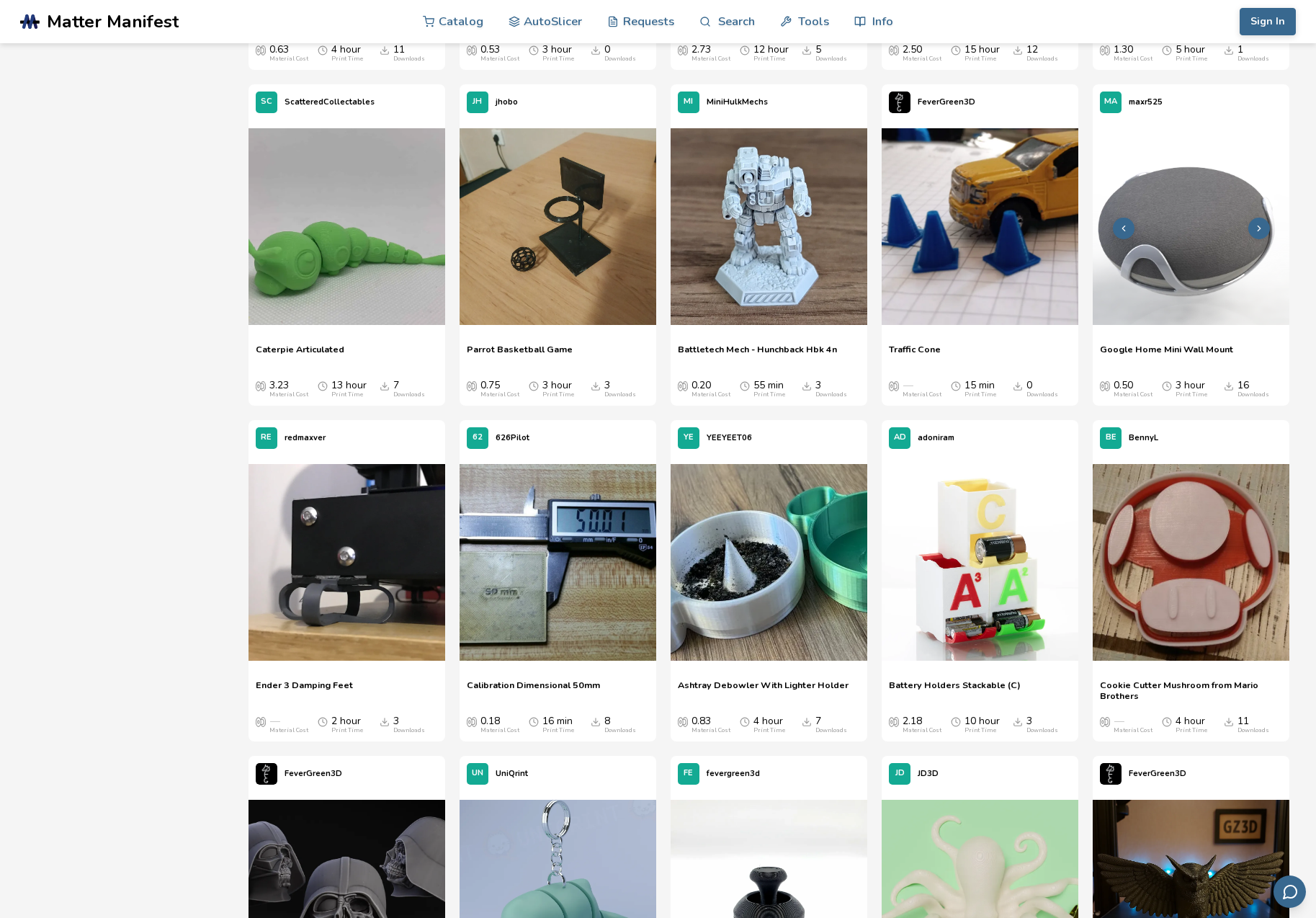
click at [1198, 212] on img at bounding box center [1191, 227] width 197 height 197
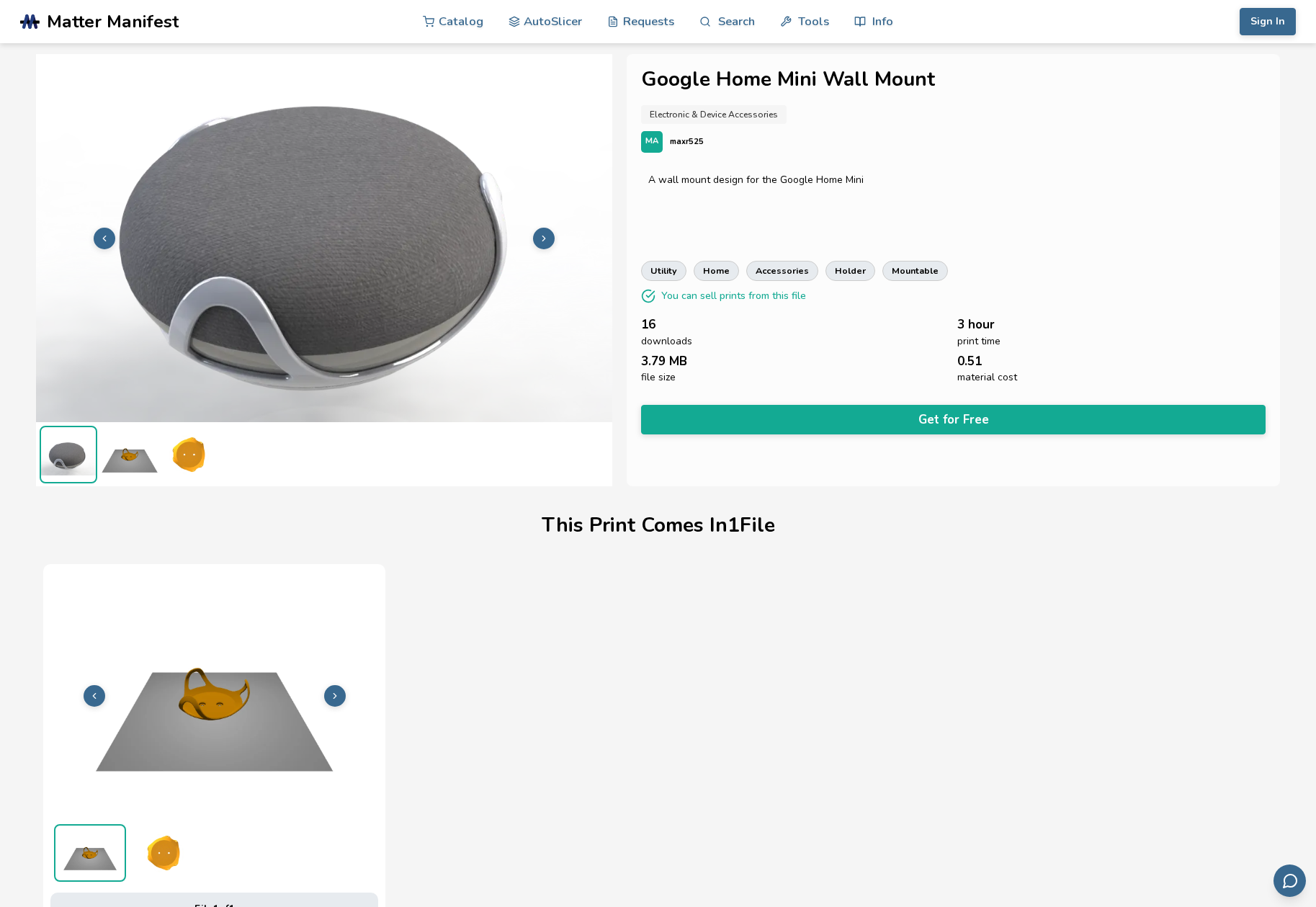
click at [126, 454] on img at bounding box center [130, 455] width 58 height 58
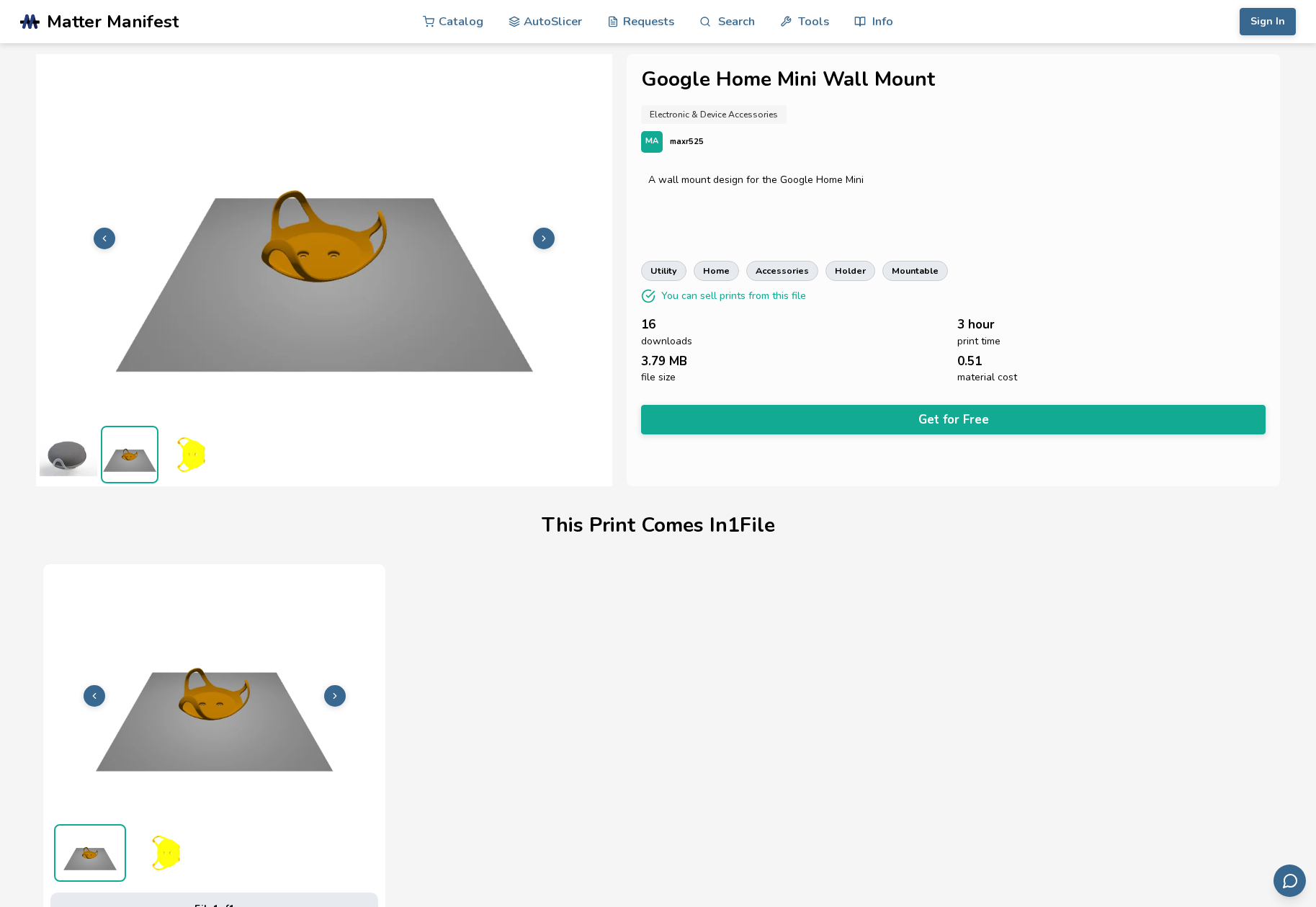
click at [183, 456] on img at bounding box center [191, 455] width 58 height 58
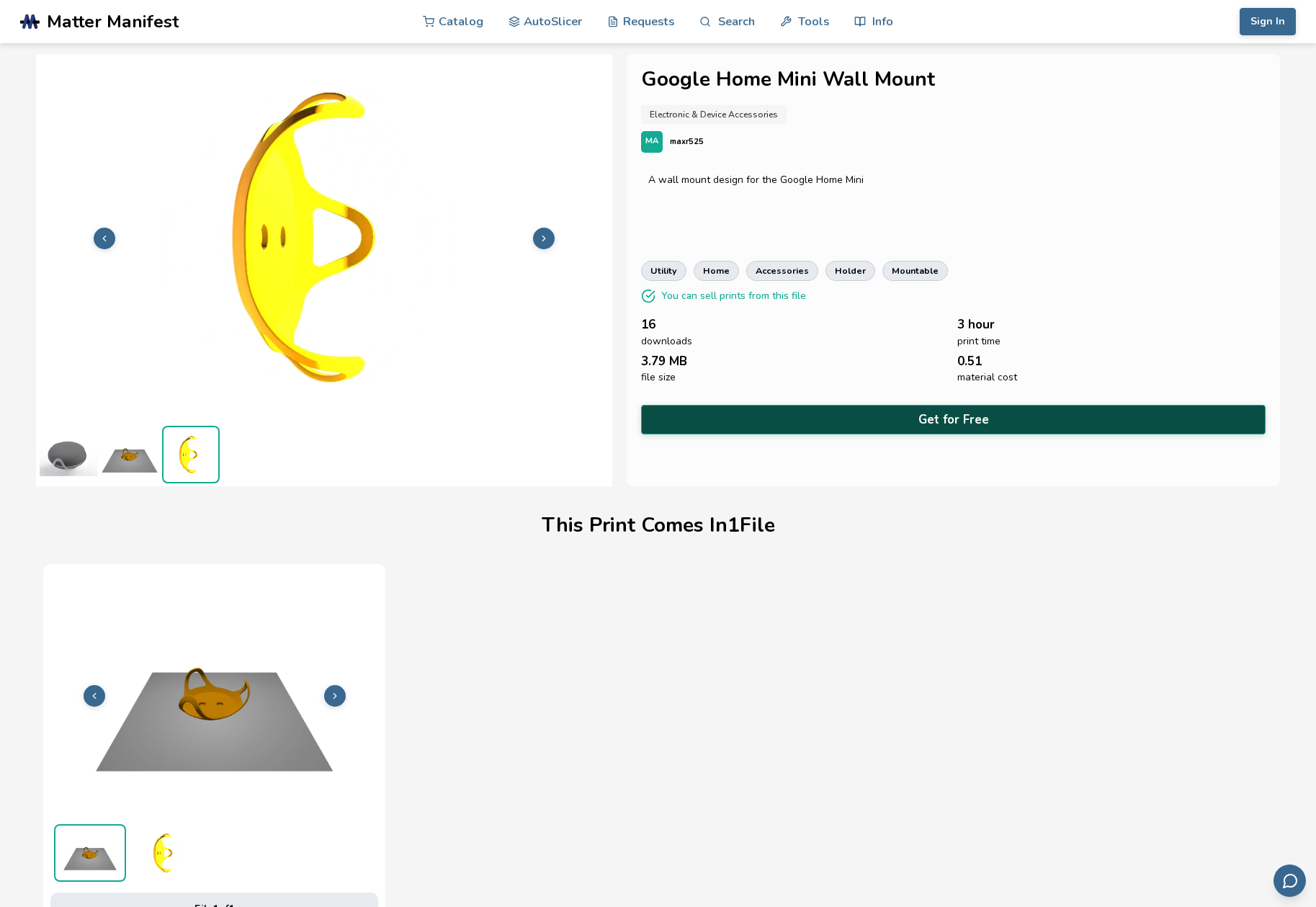
click at [944, 408] on button "Get for Free" at bounding box center [953, 419] width 625 height 30
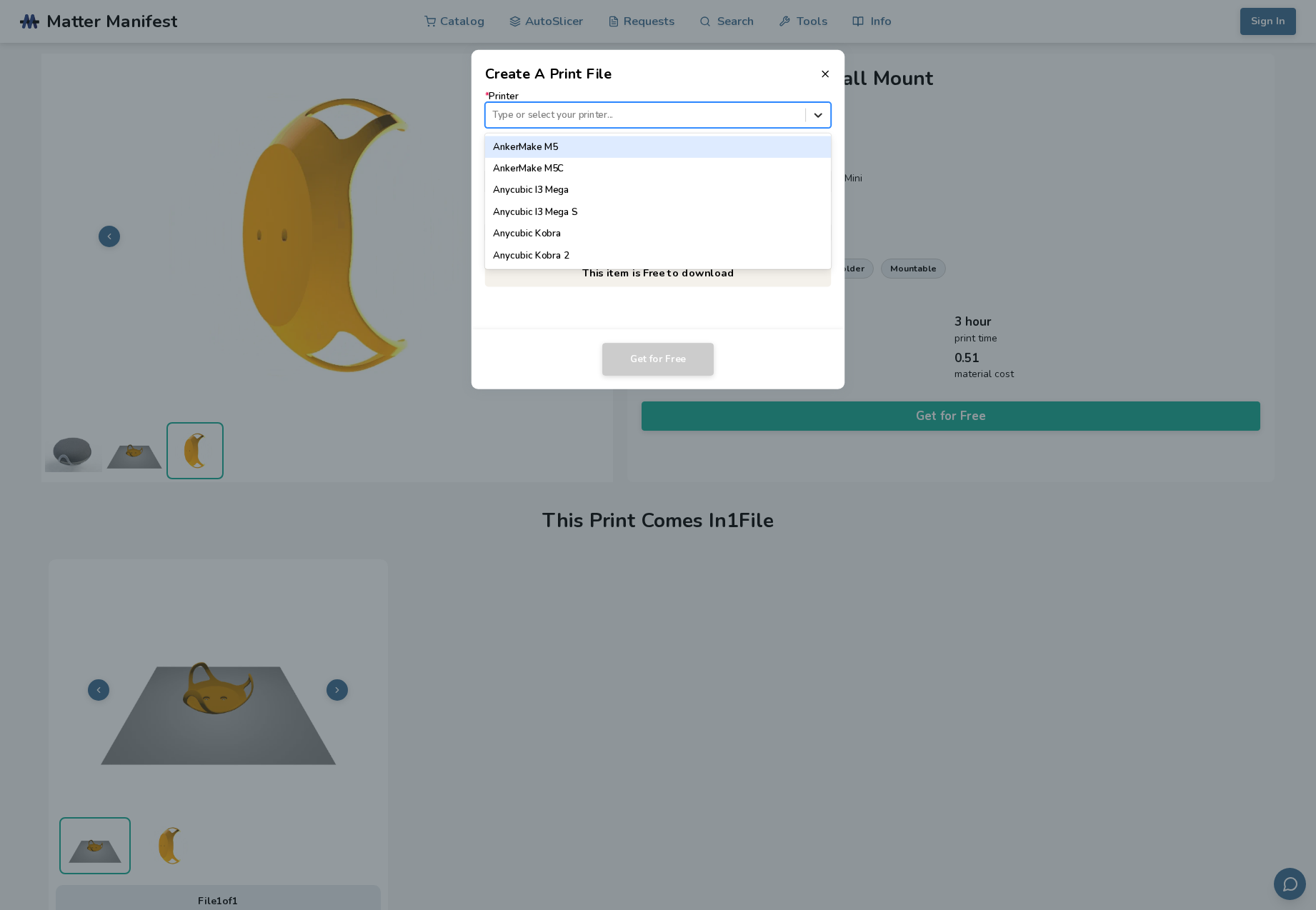
click at [817, 112] on icon at bounding box center [817, 114] width 13 height 13
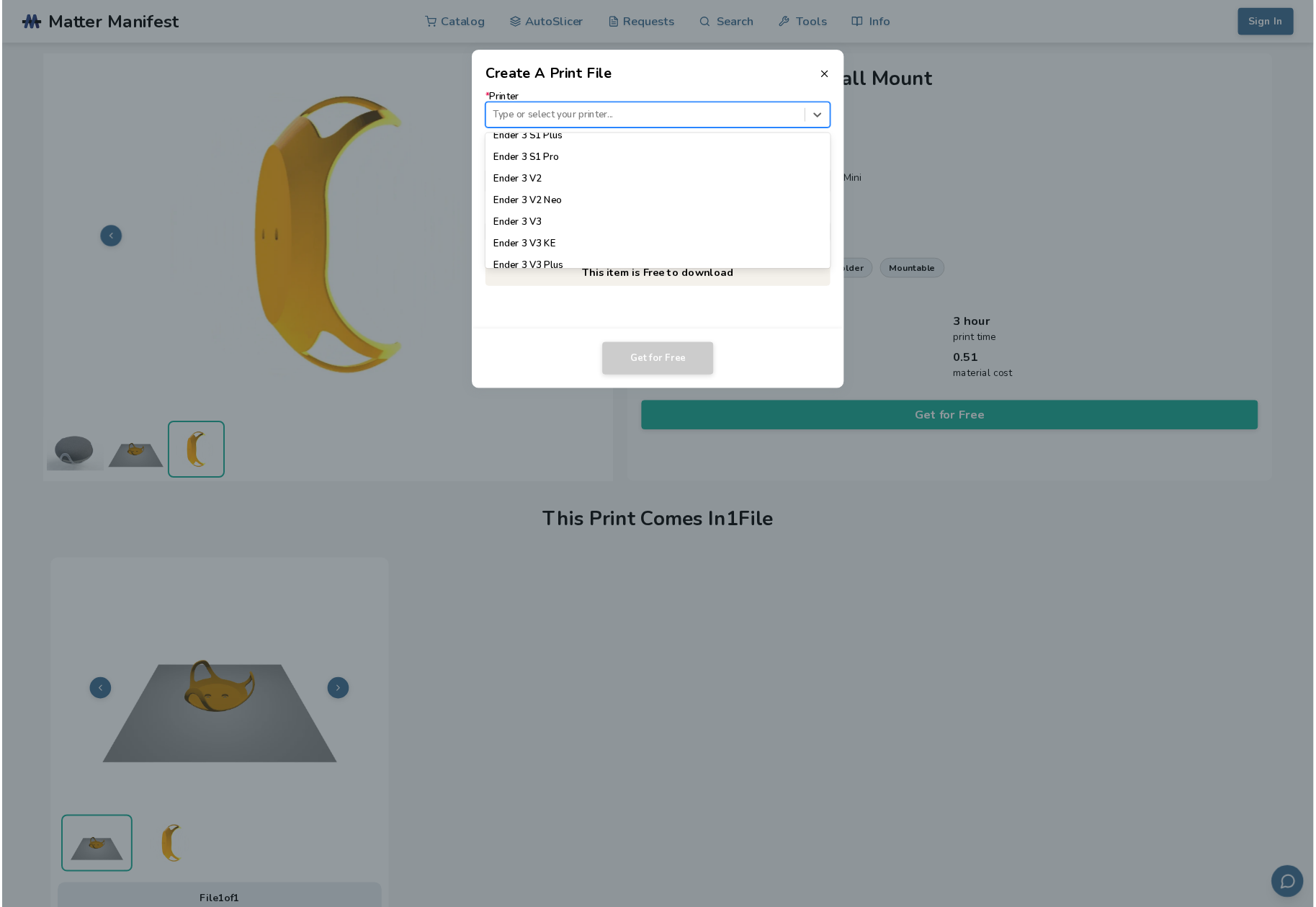
scroll to position [961, 0]
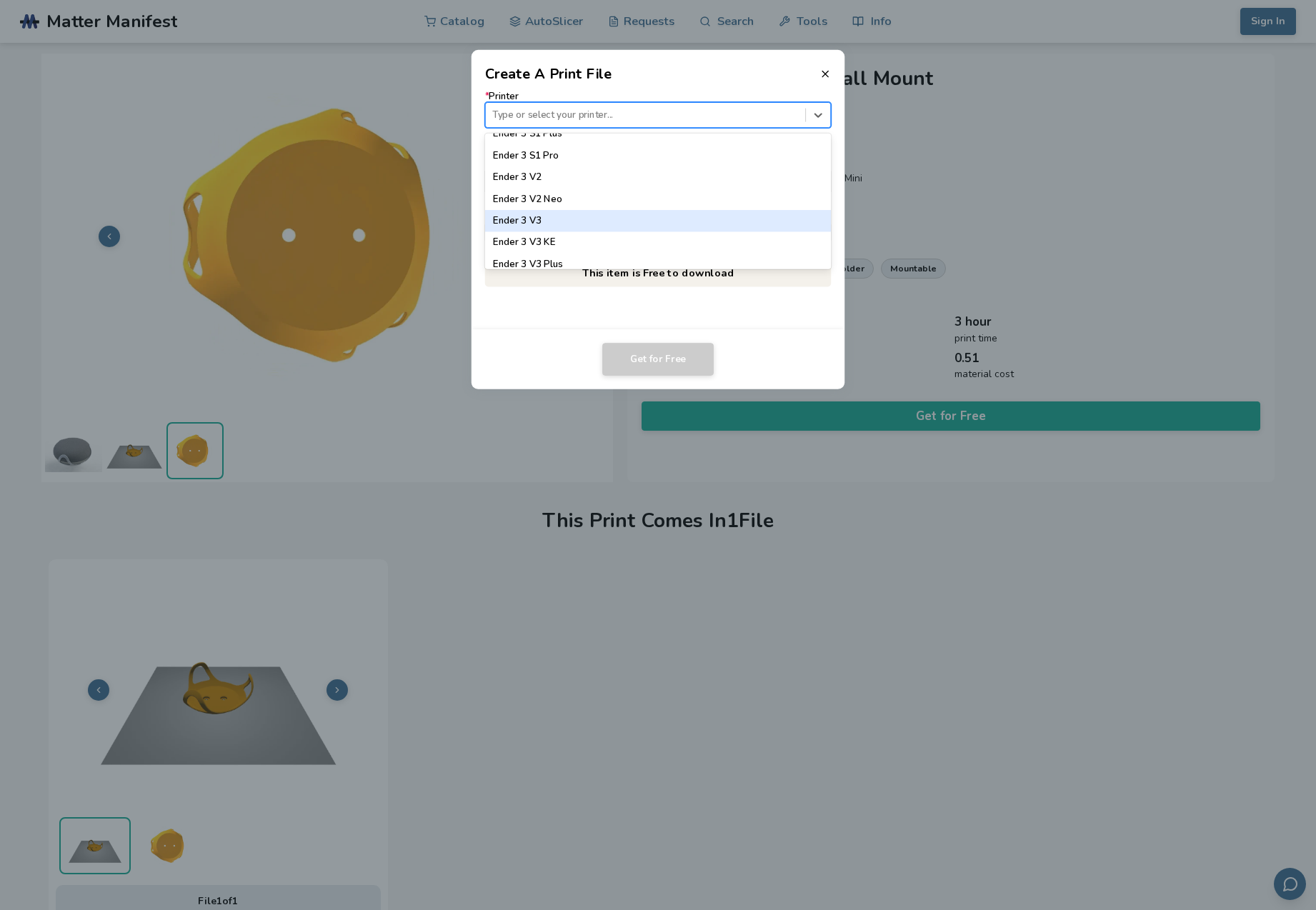
click at [525, 215] on div "Ender 3 V3" at bounding box center [658, 221] width 346 height 21
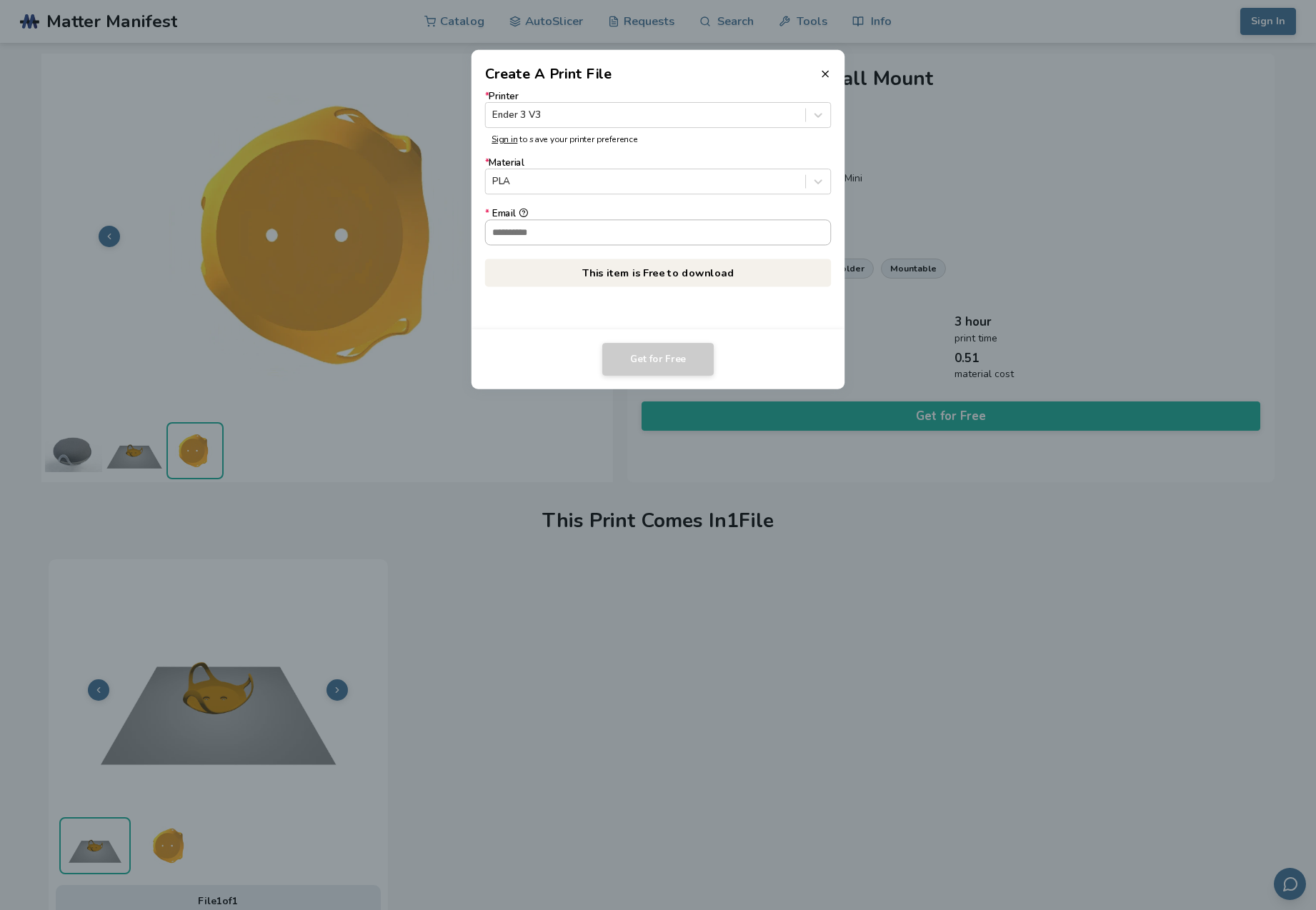
click at [524, 234] on input "* Email" at bounding box center [658, 232] width 345 height 24
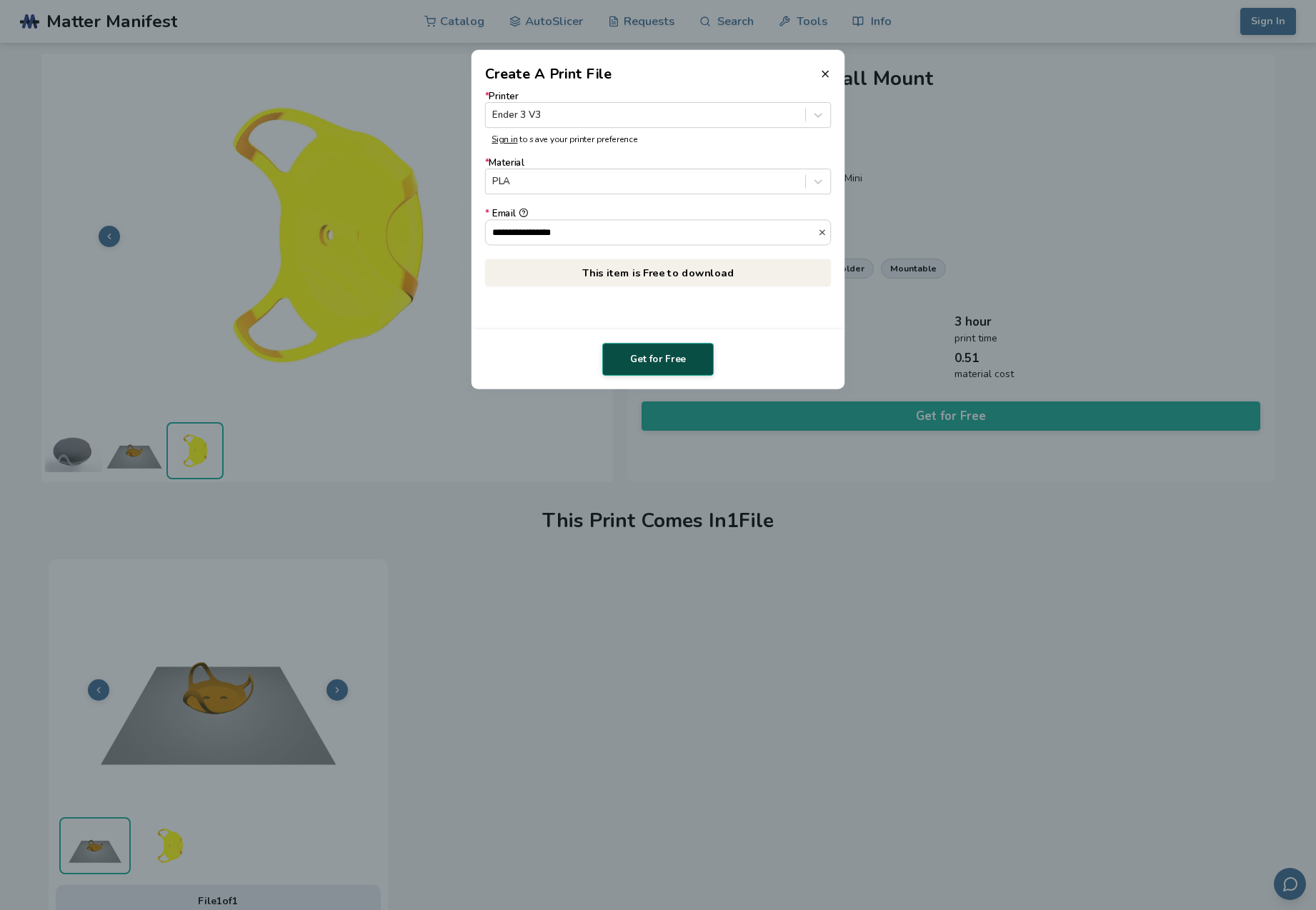
type input "**********"
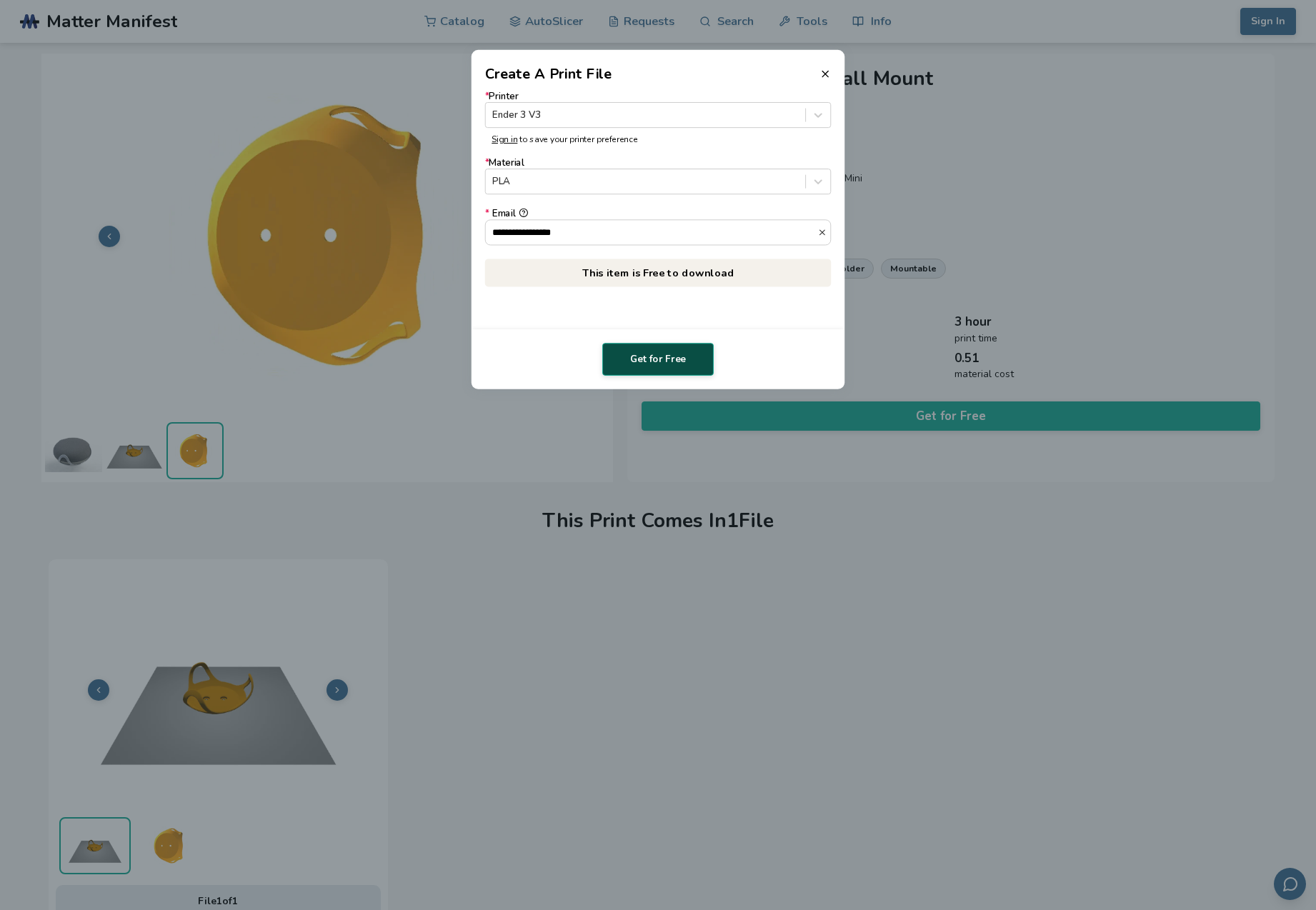
click at [655, 358] on button "Get for Free" at bounding box center [658, 359] width 111 height 33
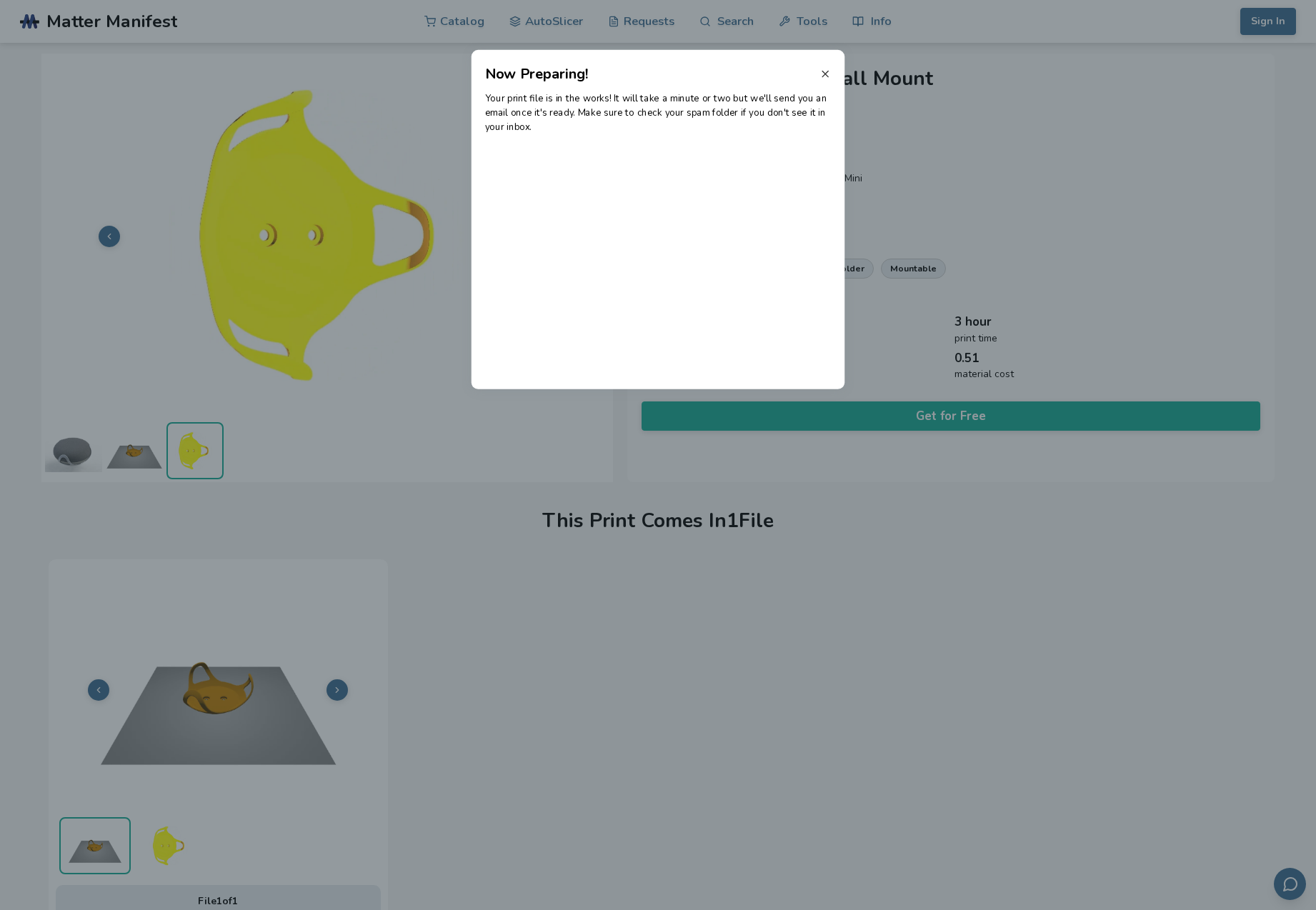
click at [829, 74] on icon at bounding box center [825, 74] width 12 height 12
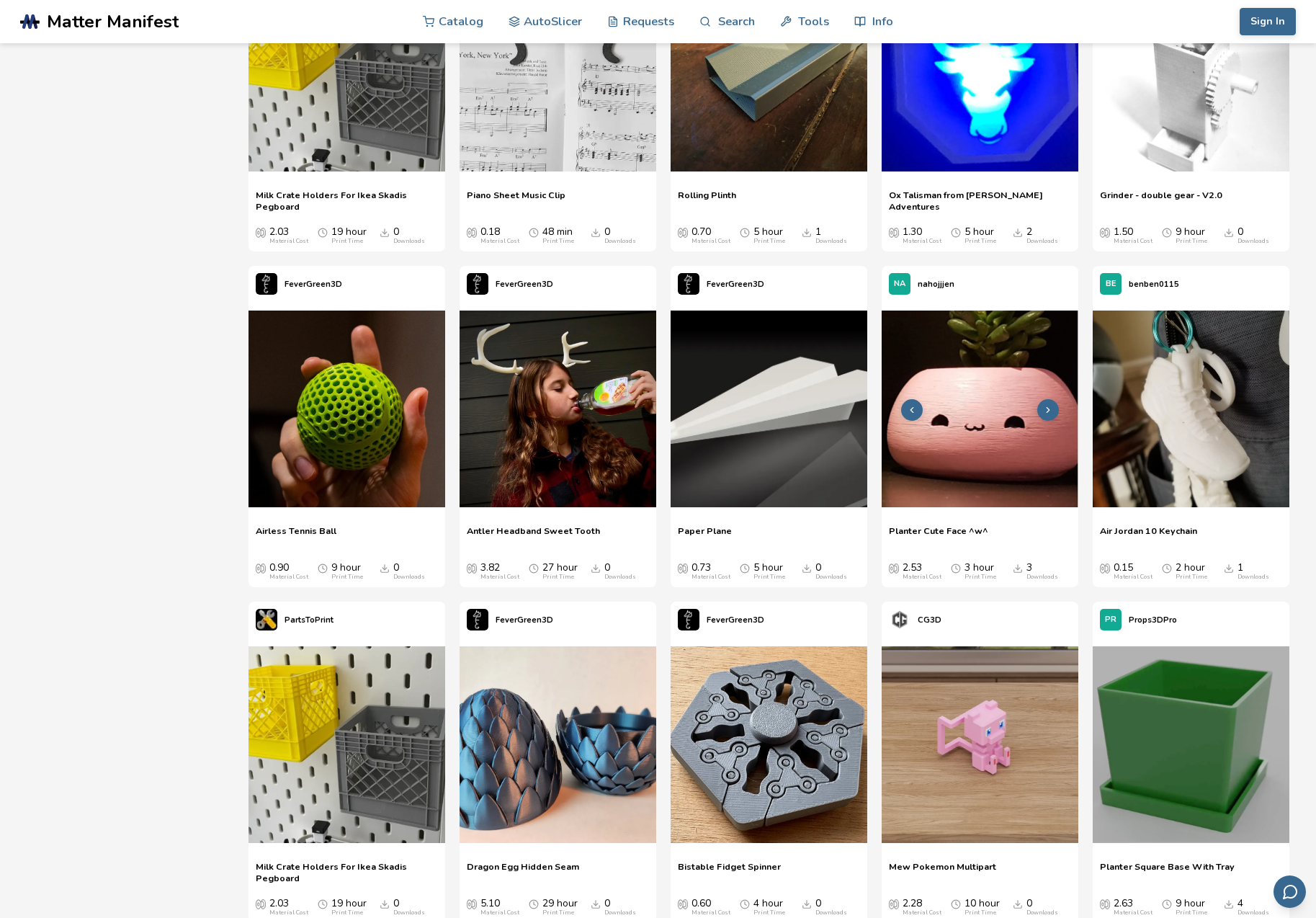
scroll to position [29564, 0]
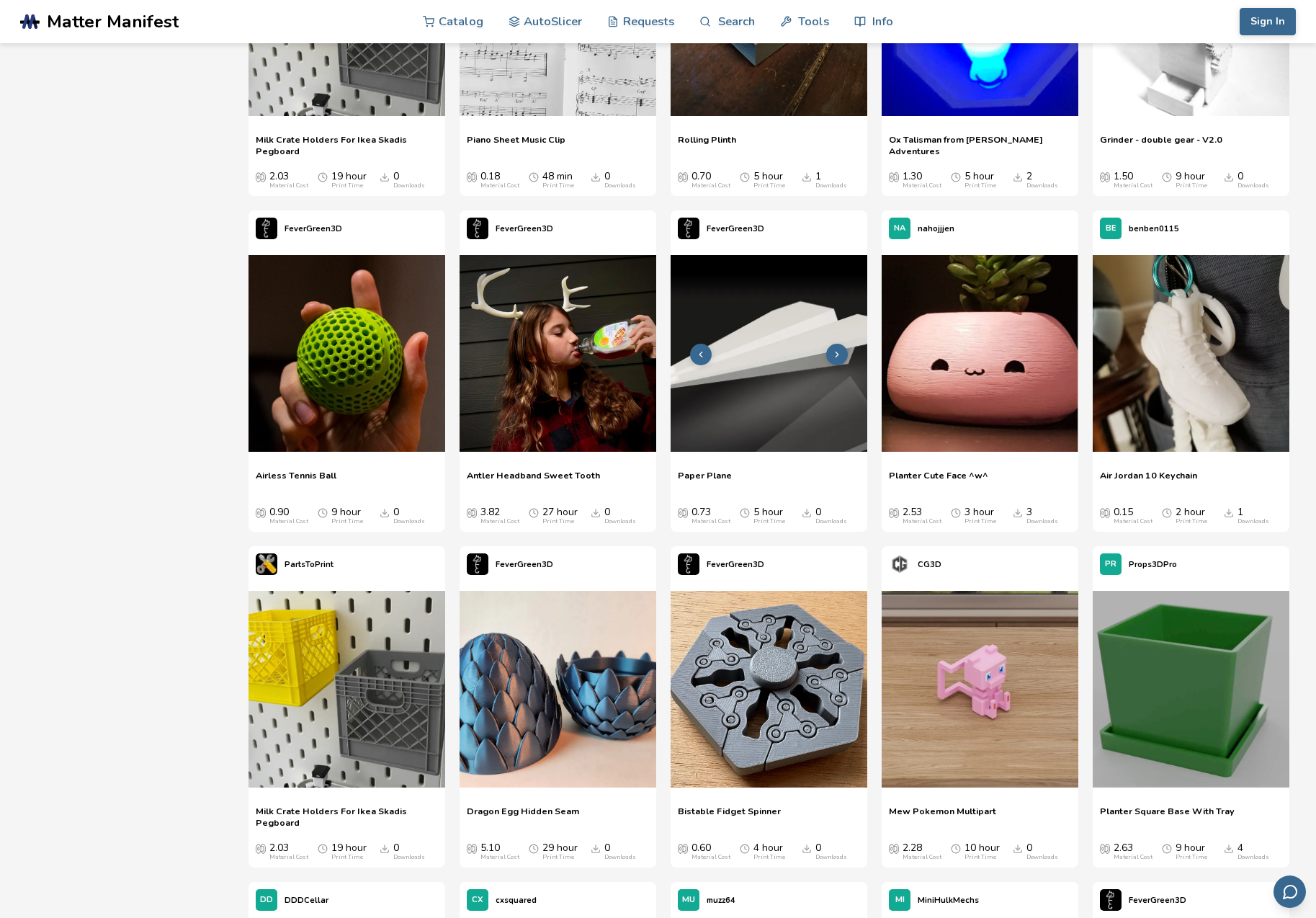
click at [768, 301] on img at bounding box center [769, 353] width 197 height 197
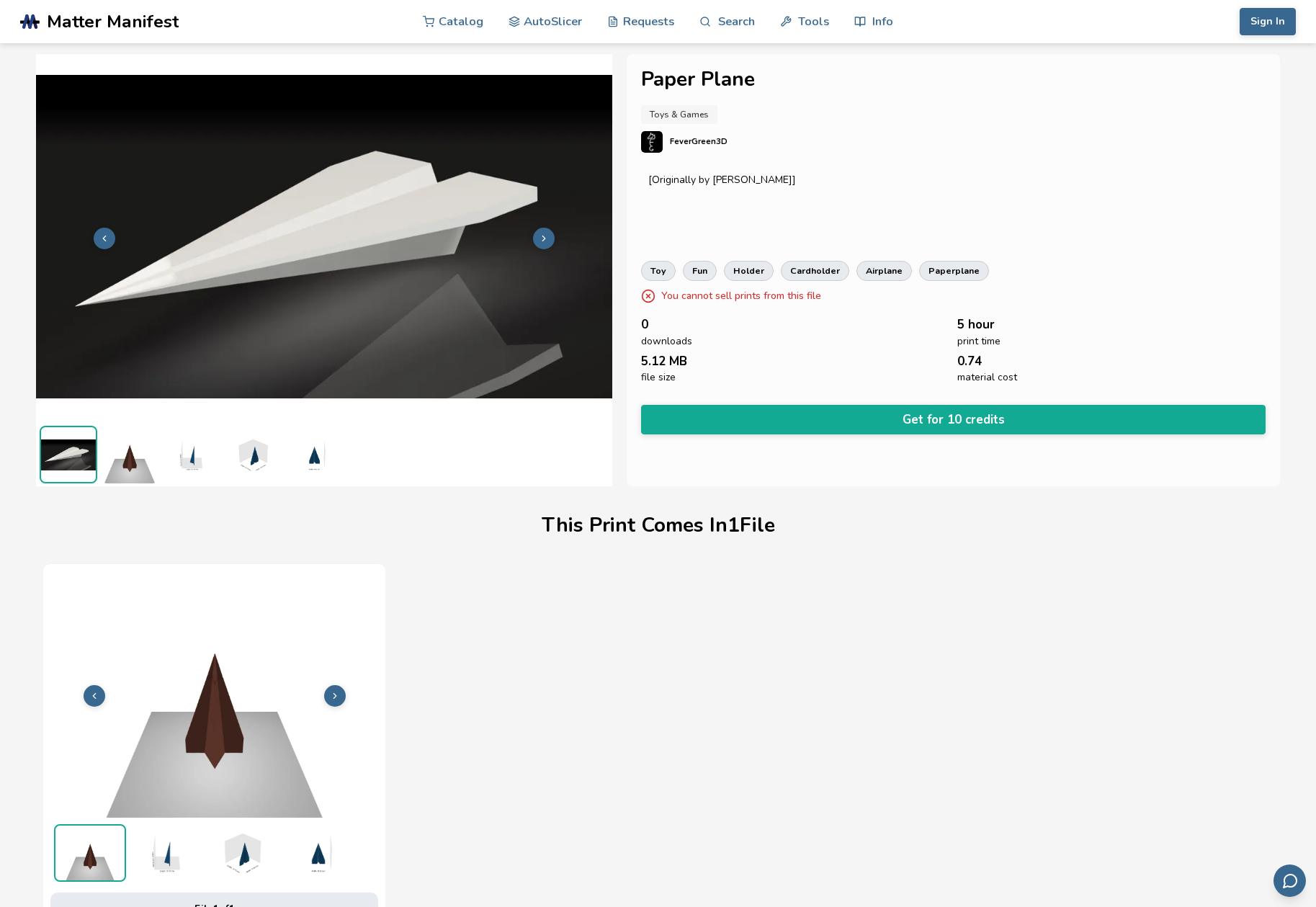
click at [127, 459] on img at bounding box center [130, 455] width 58 height 58
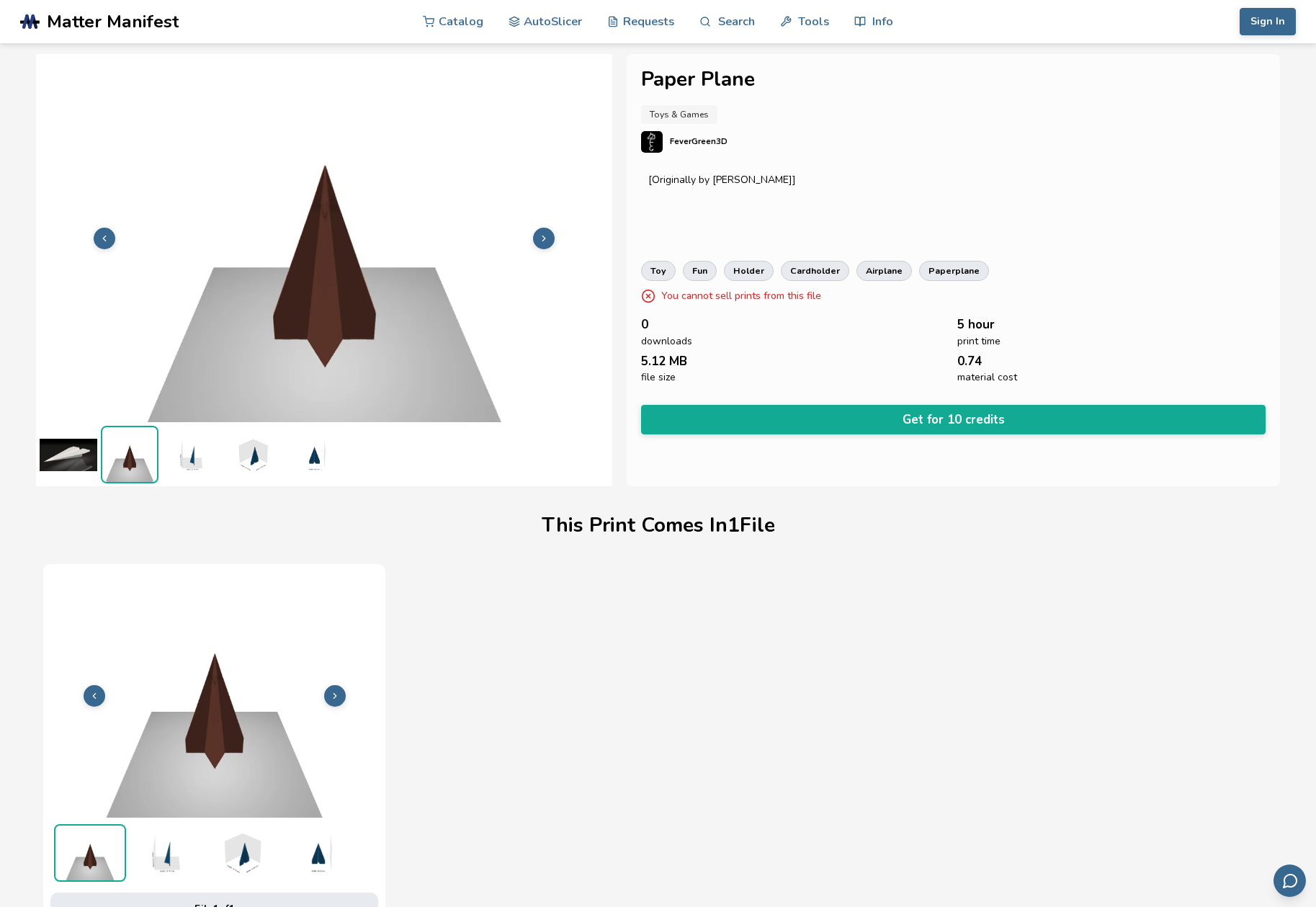
click at [186, 458] on img at bounding box center [191, 455] width 58 height 58
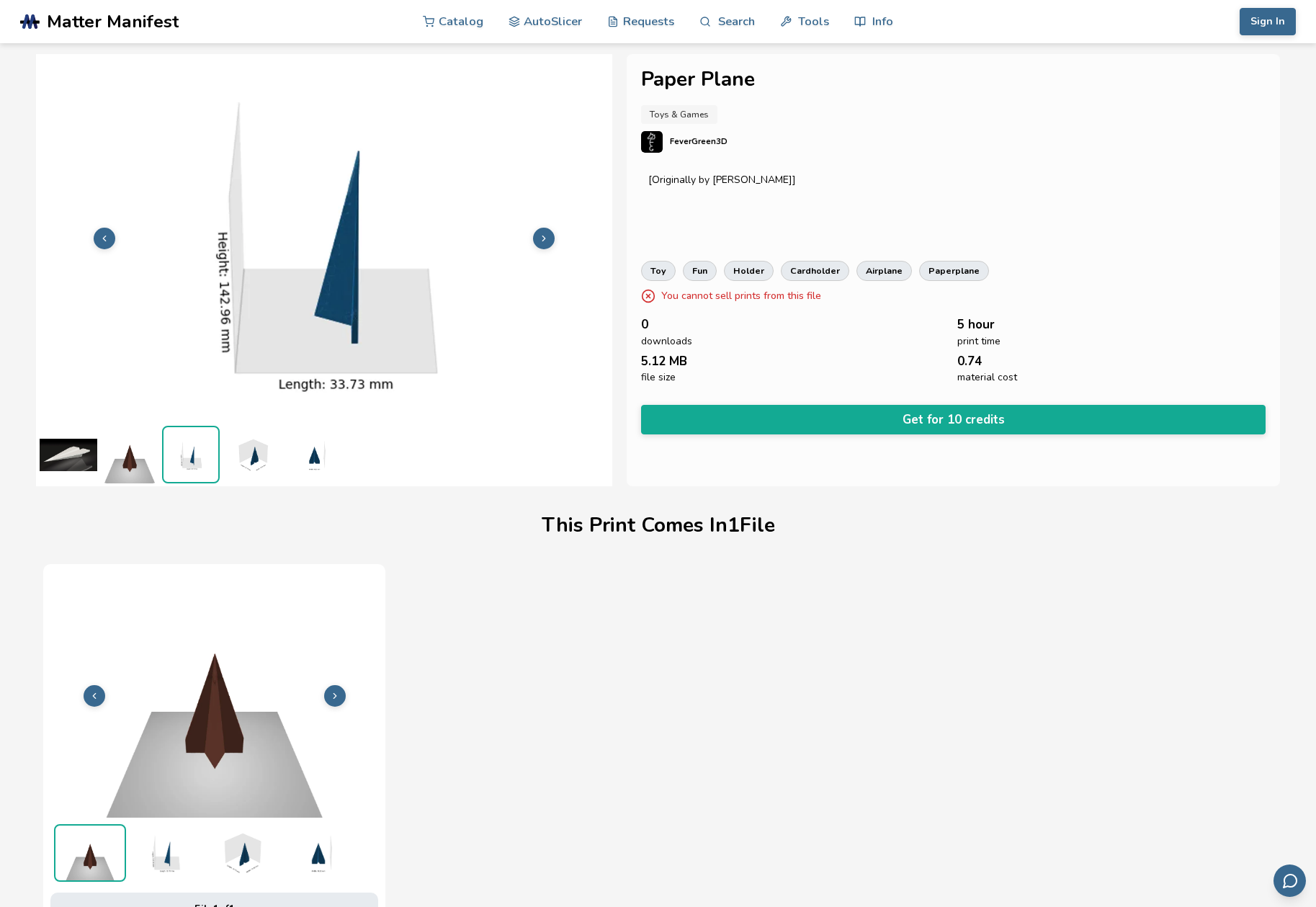
click at [248, 458] on img at bounding box center [252, 455] width 58 height 58
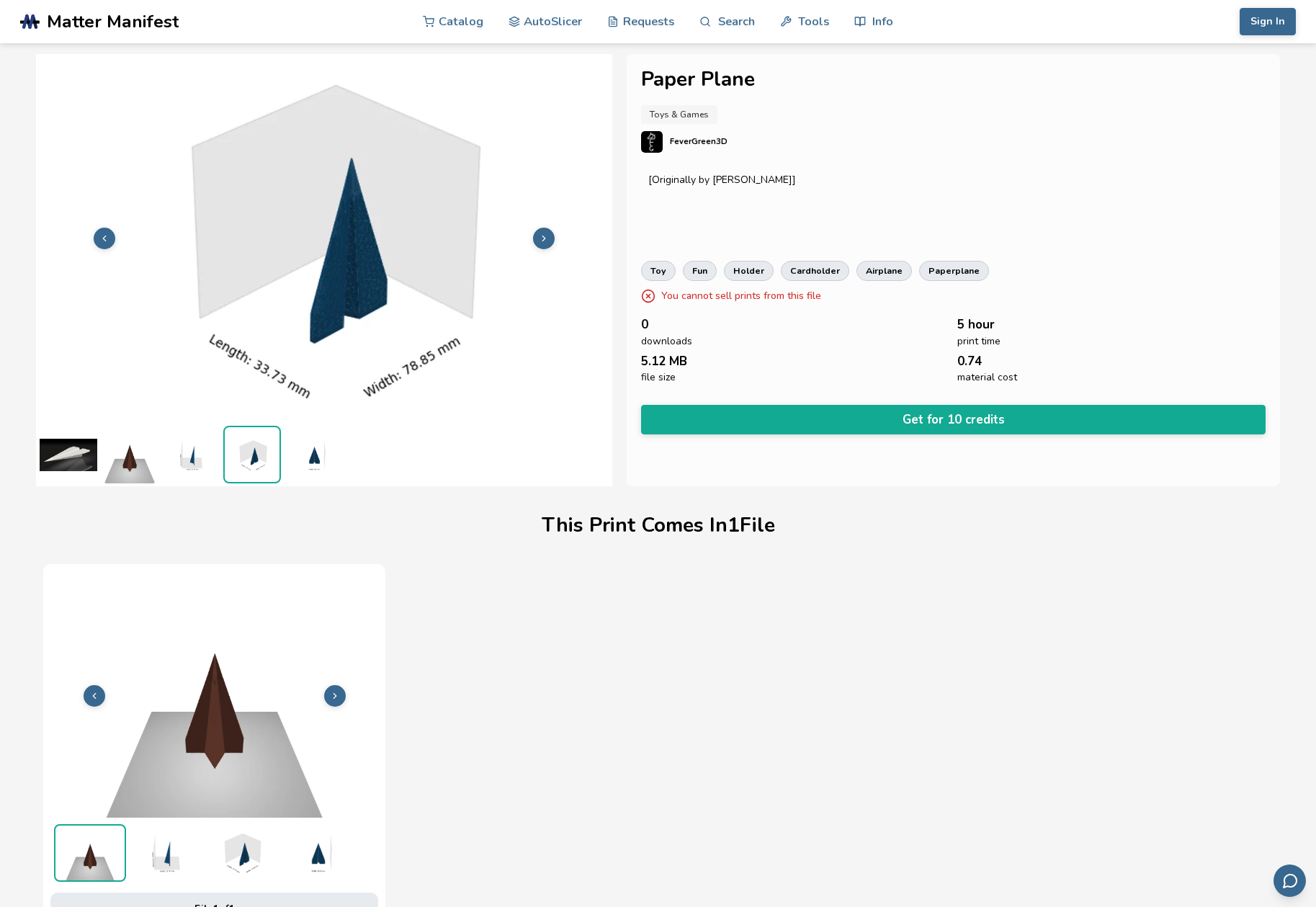
click at [313, 458] on img at bounding box center [313, 455] width 58 height 58
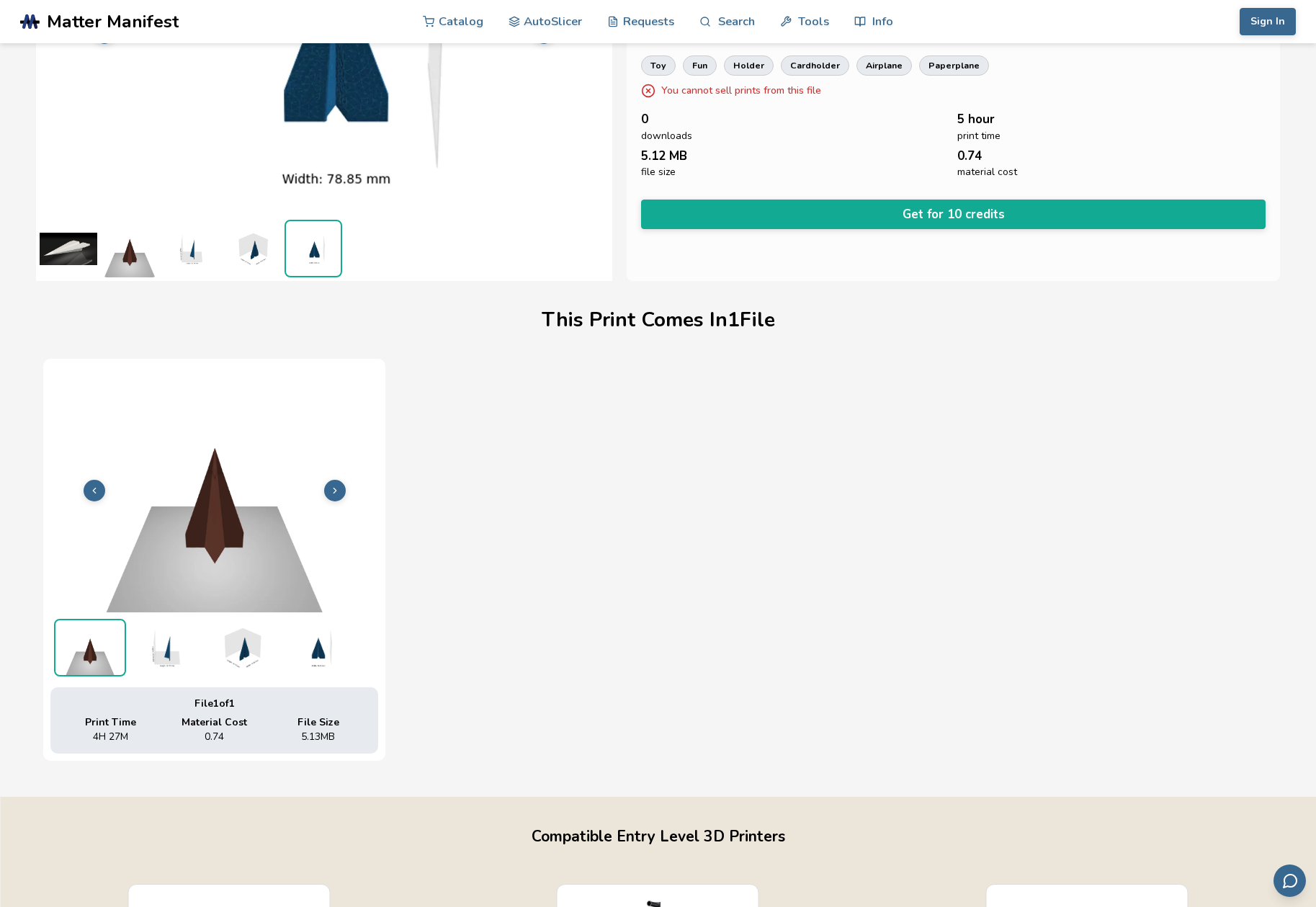
scroll to position [327, 0]
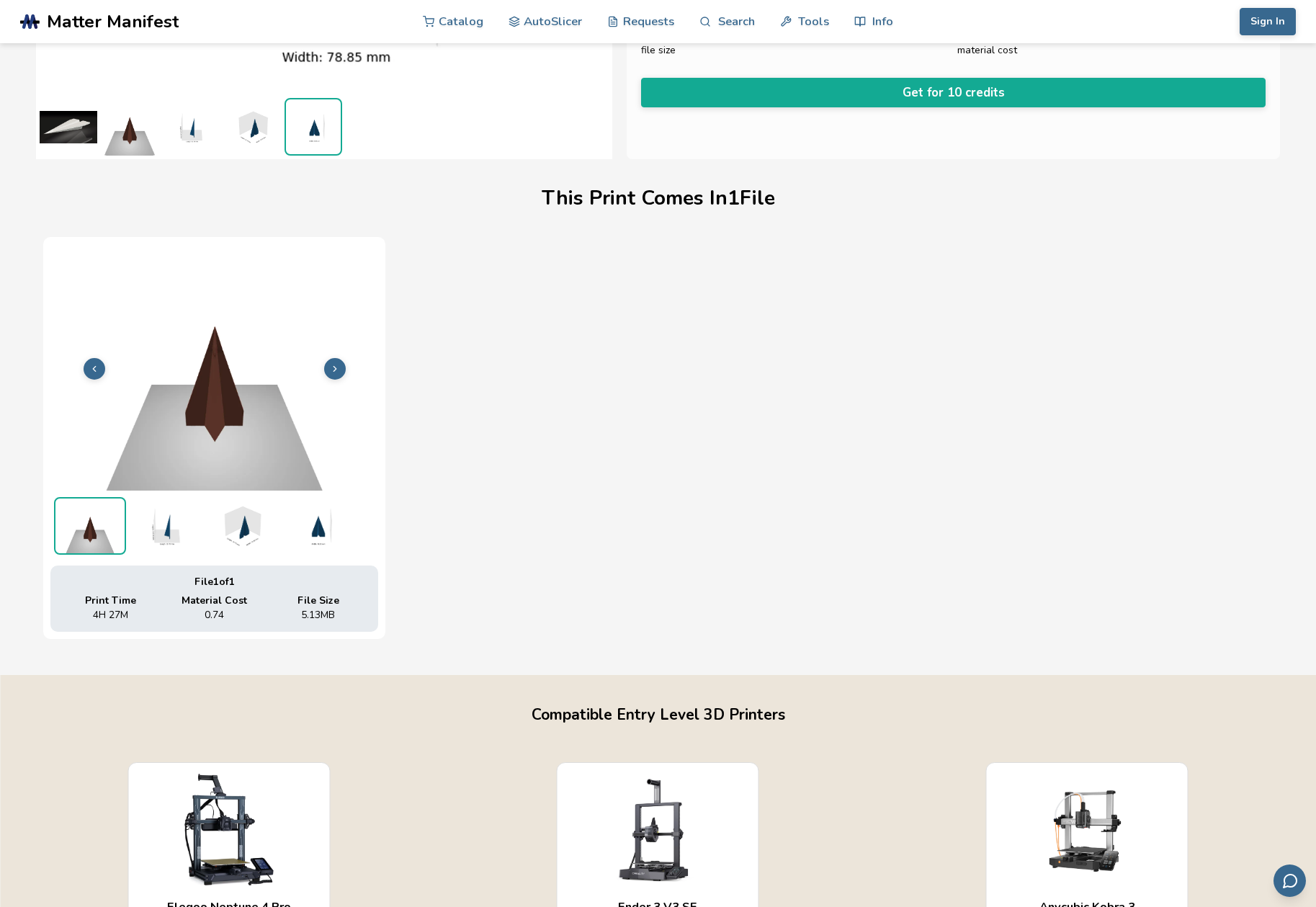
click at [331, 366] on icon at bounding box center [334, 368] width 10 height 10
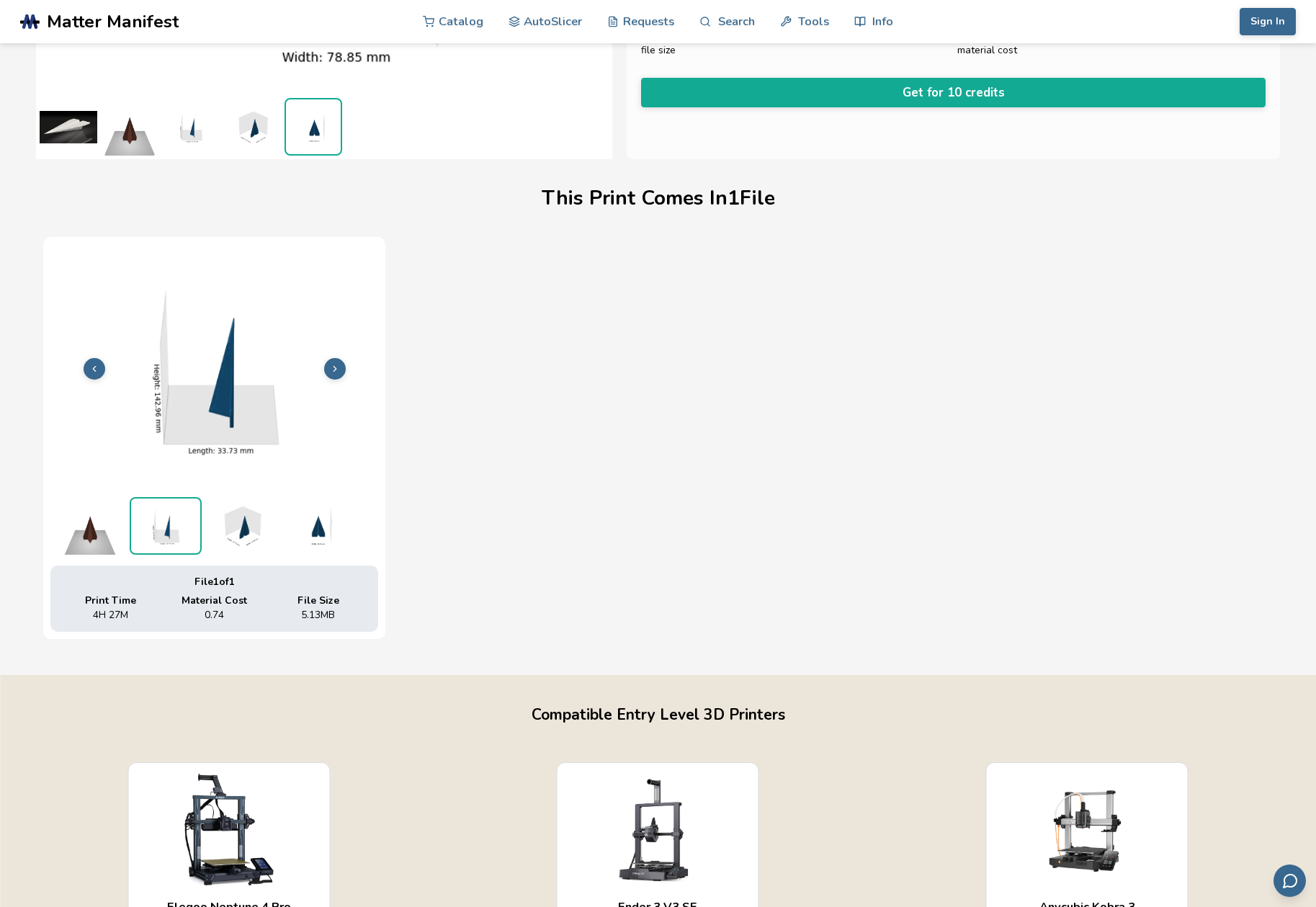
click at [331, 366] on icon at bounding box center [334, 368] width 10 height 10
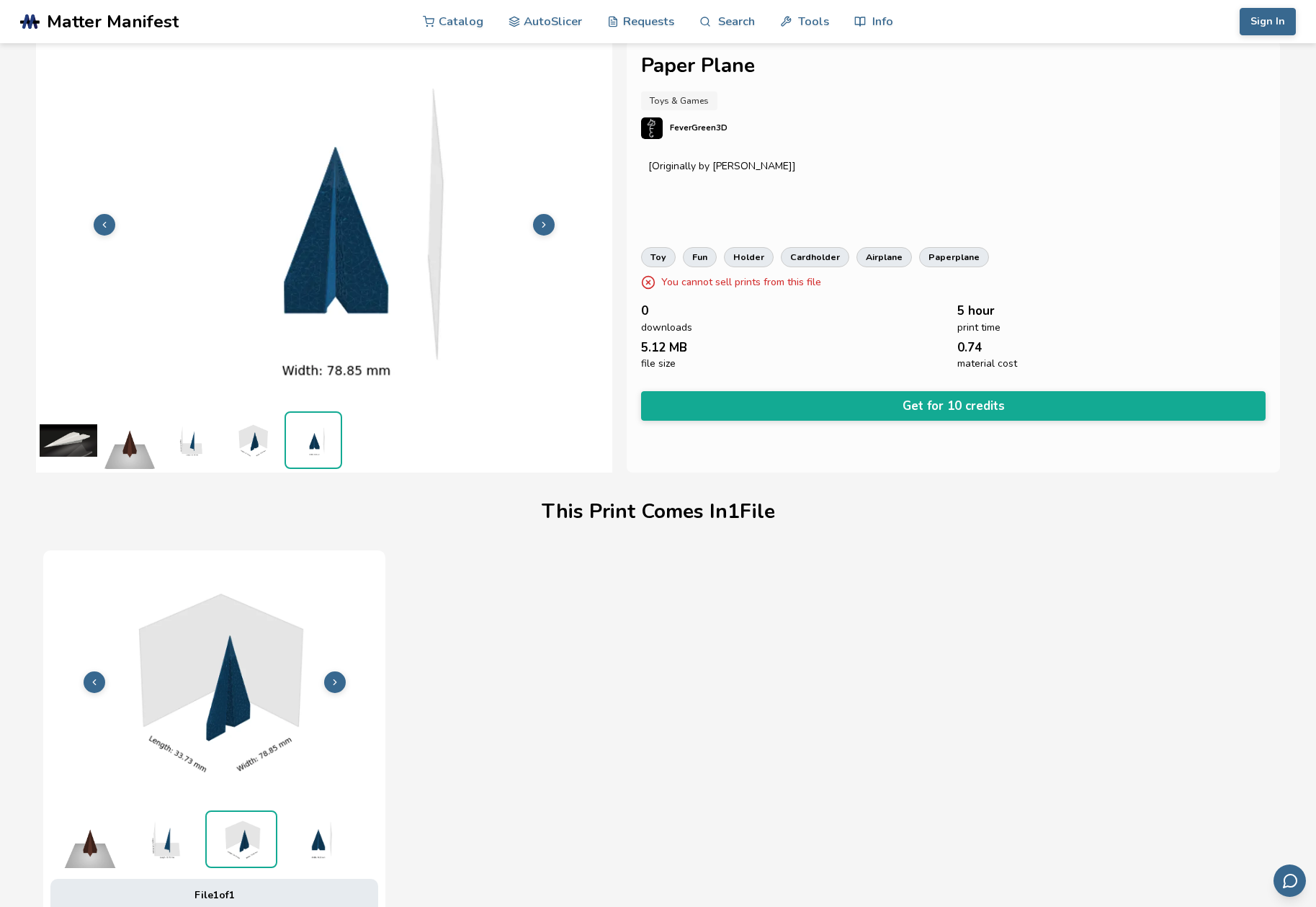
scroll to position [1, 1]
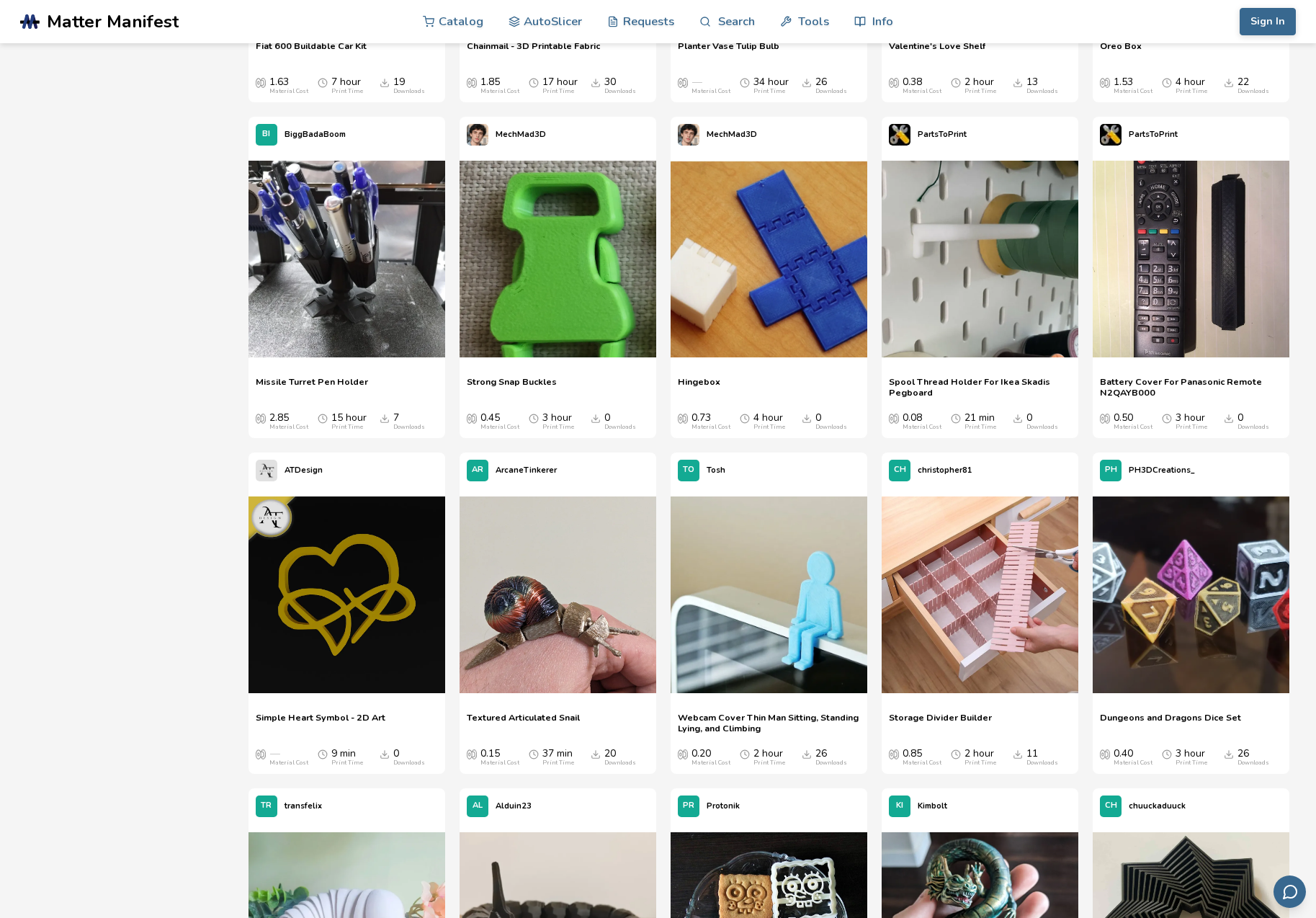
scroll to position [5497, 0]
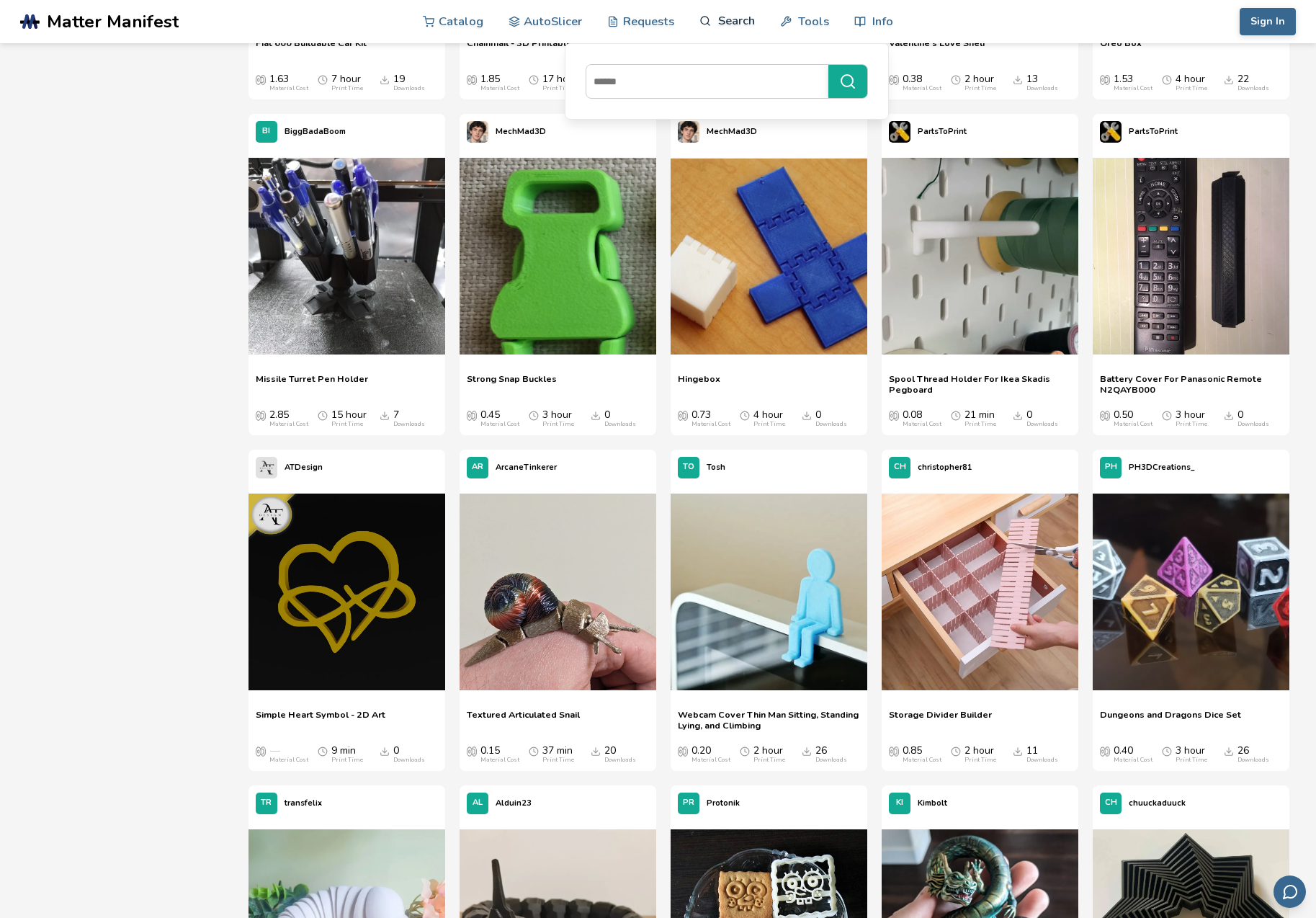
click at [729, 21] on link "Search" at bounding box center [727, 21] width 55 height 43
click at [656, 88] on input at bounding box center [703, 81] width 235 height 26
type input "********"
click at [848, 81] on button "********" at bounding box center [848, 81] width 39 height 33
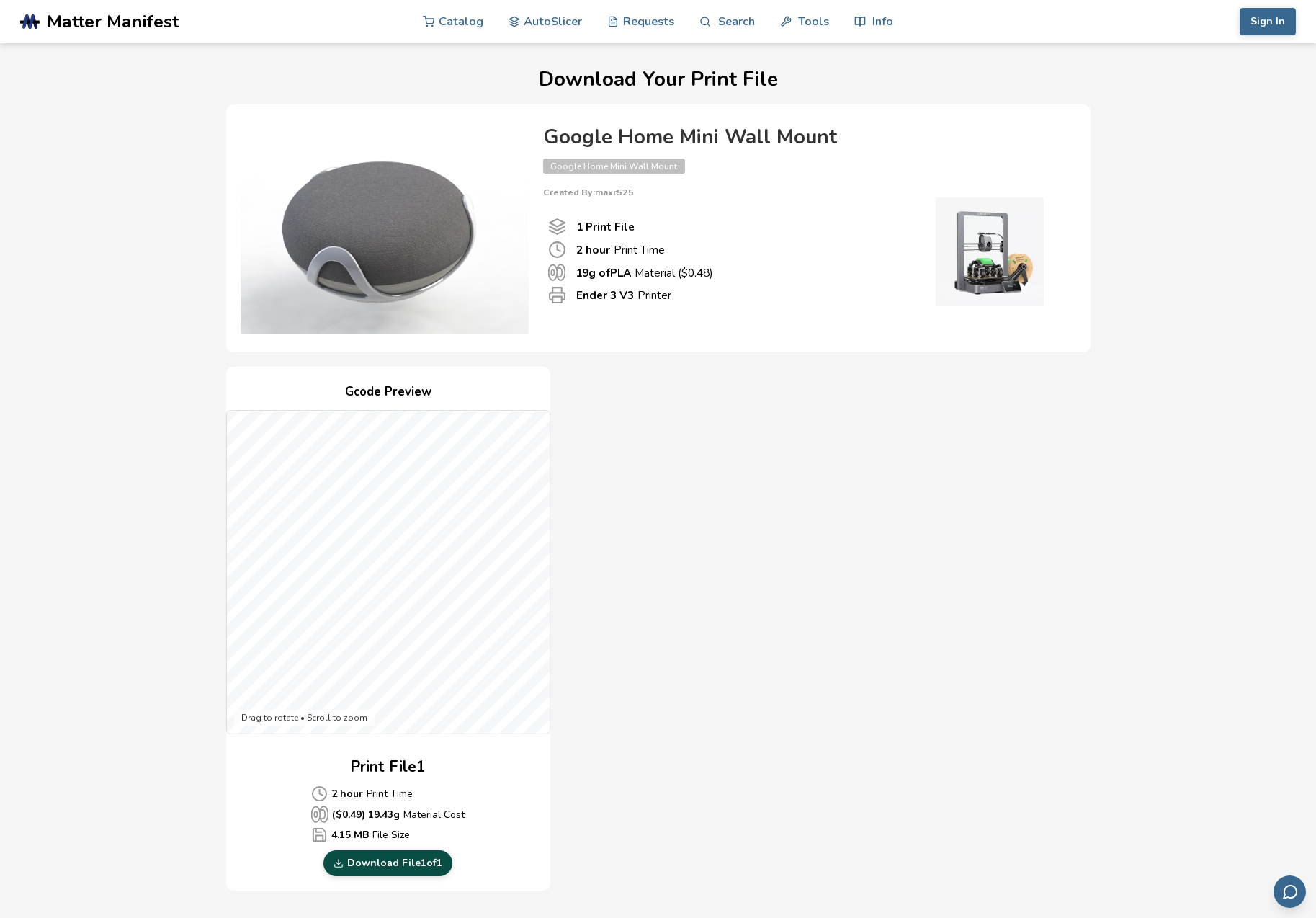
click at [379, 861] on link "Download File 1 of 1" at bounding box center [387, 863] width 129 height 26
